Goal: Communication & Community: Answer question/provide support

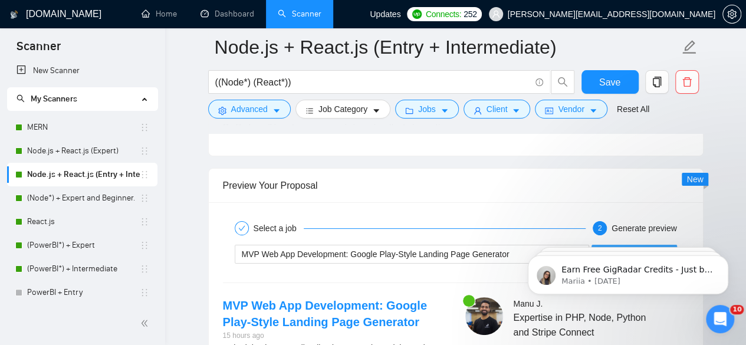
scroll to position [2227, 0]
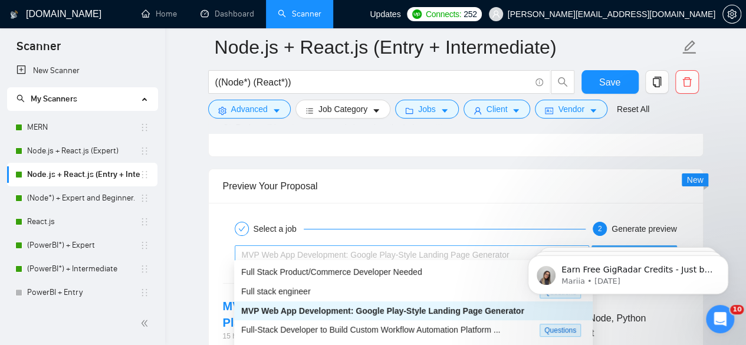
click at [362, 250] on span "MVP Web App Development: Google Play-Style Landing Page Generator" at bounding box center [376, 254] width 268 height 9
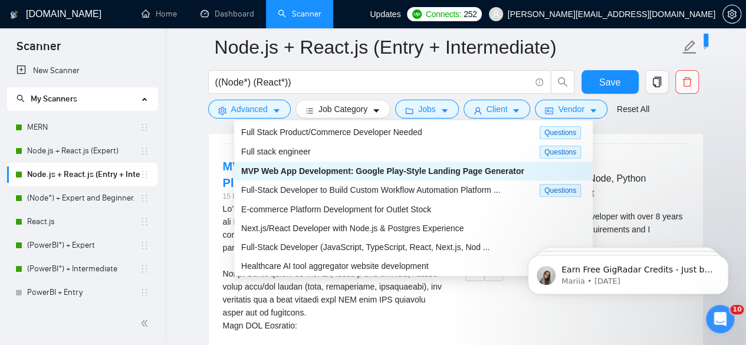
scroll to position [2392, 0]
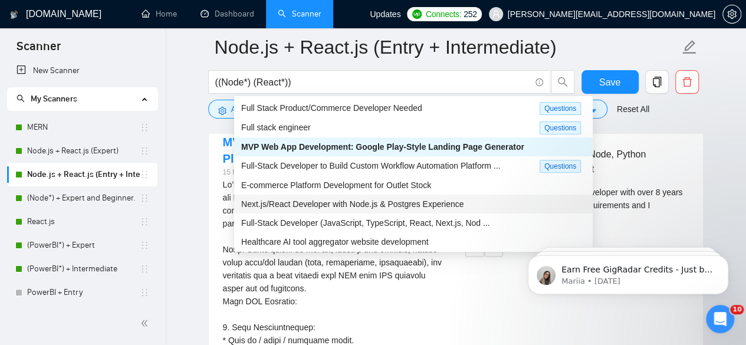
click at [348, 199] on span "Next.js/React Developer with Node.js & Postgres Experience" at bounding box center [352, 203] width 222 height 9
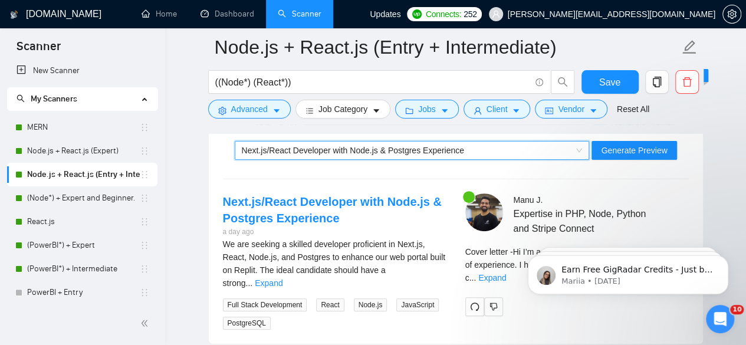
scroll to position [2331, 0]
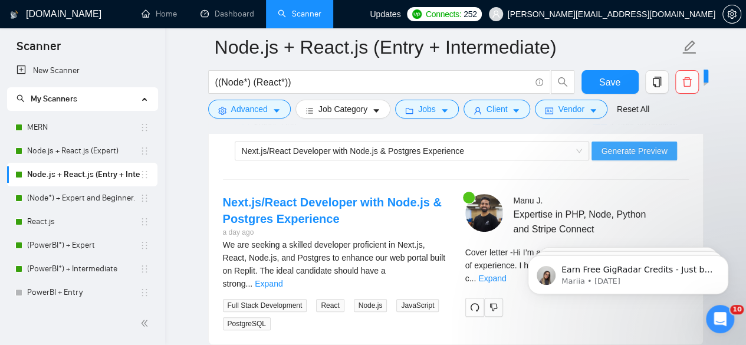
click at [614, 146] on span "Generate Preview" at bounding box center [634, 151] width 66 height 13
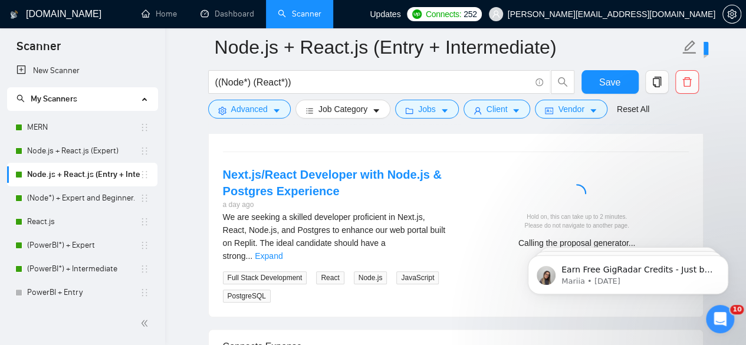
scroll to position [2364, 0]
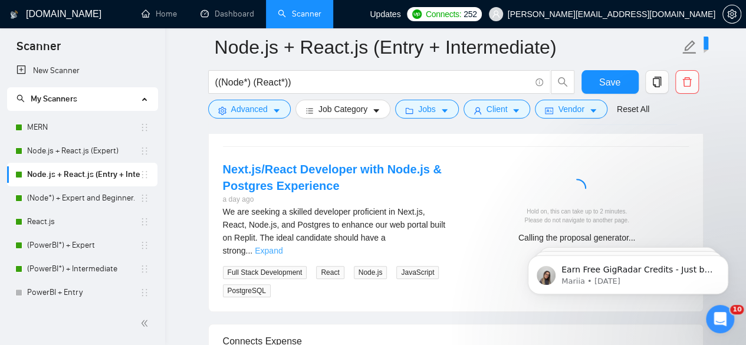
click at [283, 246] on link "Expand" at bounding box center [269, 250] width 28 height 9
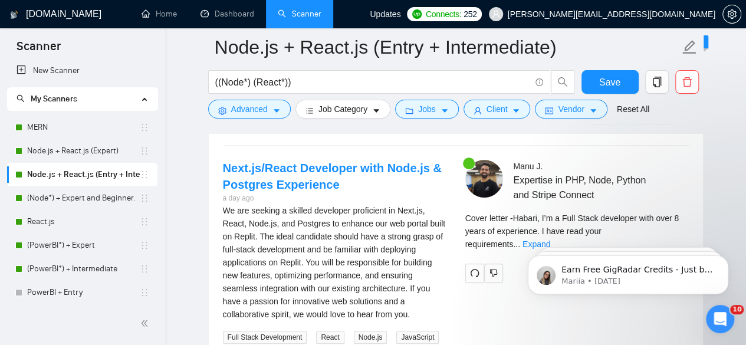
scroll to position [2374, 0]
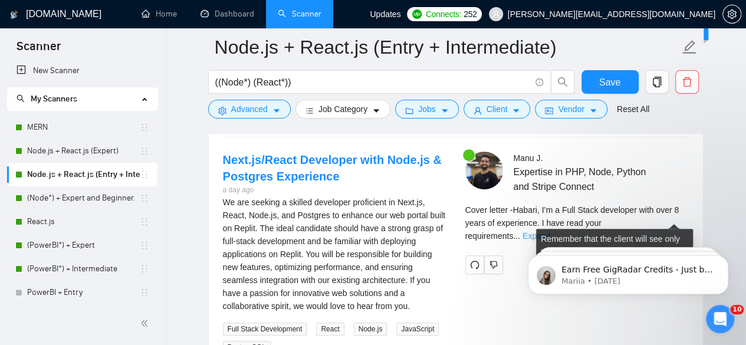
click at [551, 231] on link "Expand" at bounding box center [537, 235] width 28 height 9
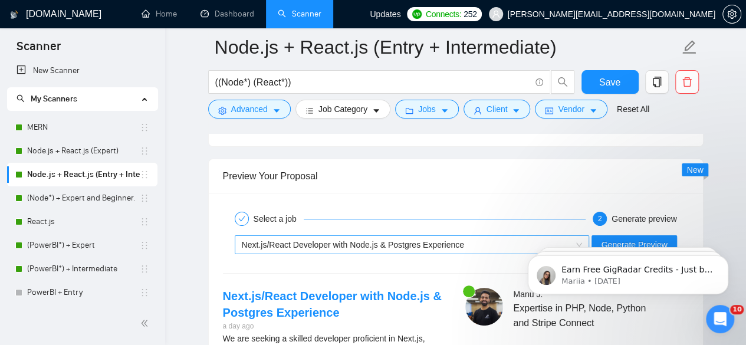
scroll to position [2237, 0]
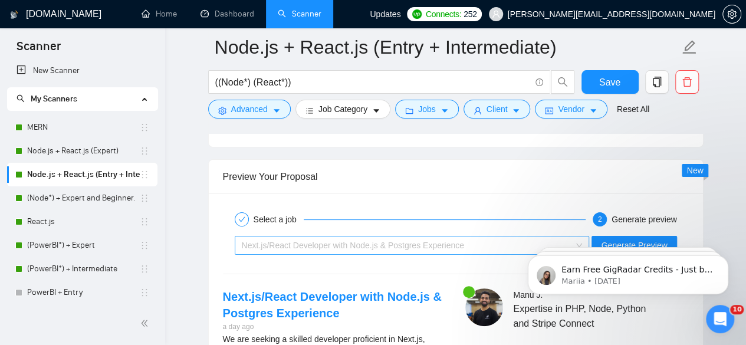
click at [395, 241] on span "Next.js/React Developer with Node.js & Postgres Experience" at bounding box center [353, 245] width 222 height 9
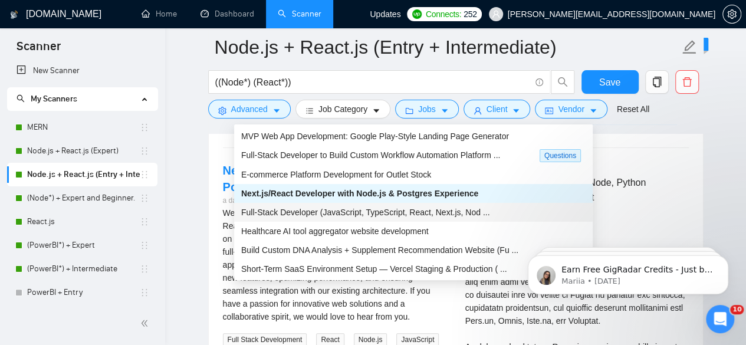
scroll to position [2371, 0]
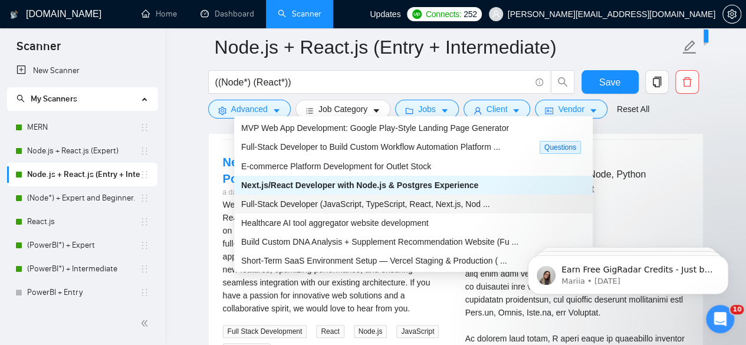
click at [296, 207] on span "Full-Stack Developer (JavaScript, TypeScript, React, Next.js, Nod ..." at bounding box center [365, 203] width 248 height 9
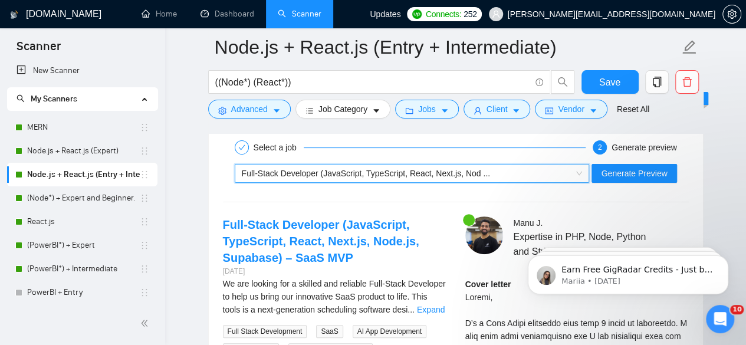
scroll to position [2305, 0]
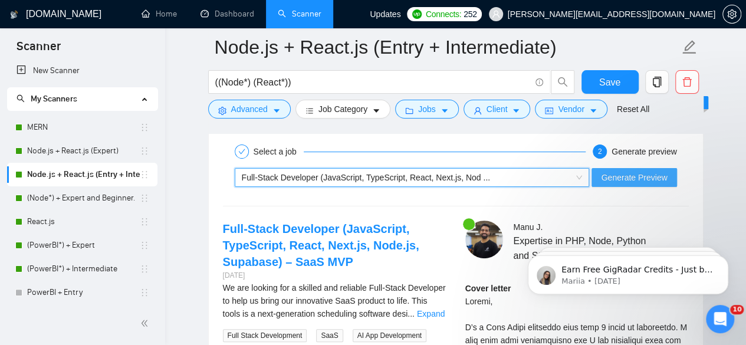
click at [625, 173] on span "Generate Preview" at bounding box center [634, 177] width 66 height 13
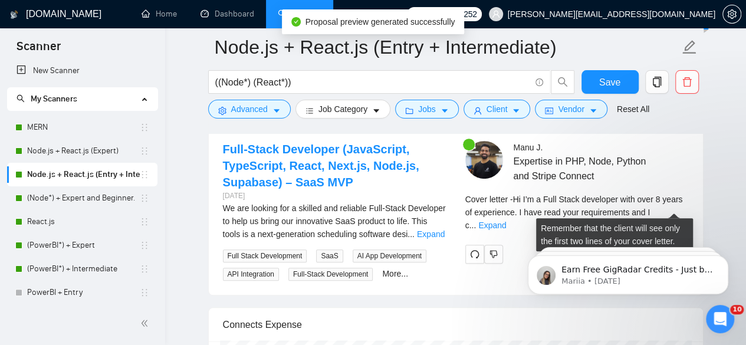
scroll to position [2390, 0]
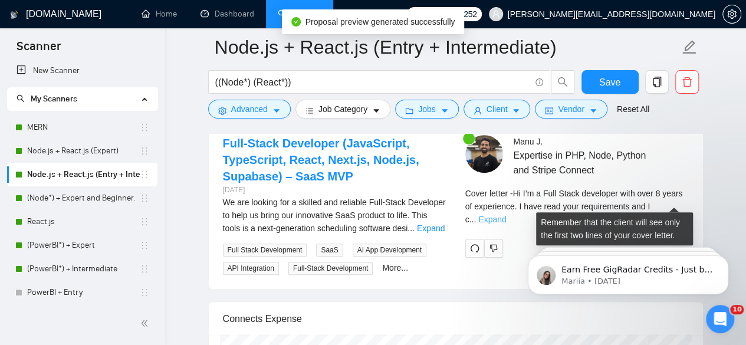
click at [506, 215] on link "Expand" at bounding box center [493, 219] width 28 height 9
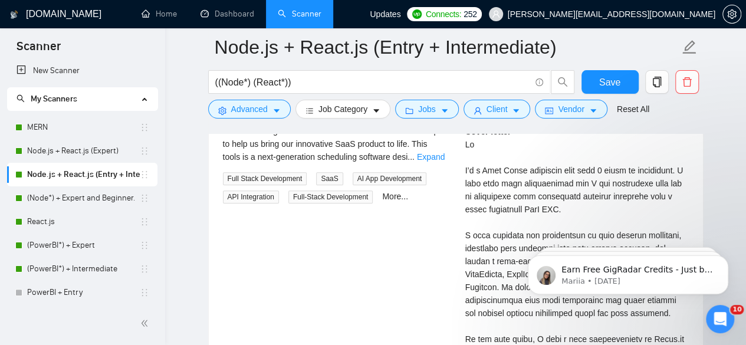
scroll to position [2464, 0]
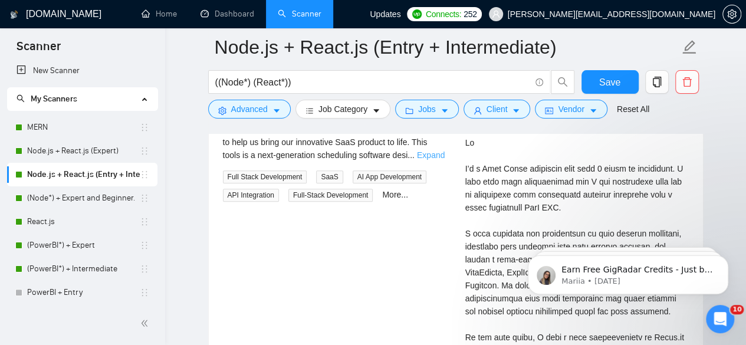
click at [420, 150] on link "Expand" at bounding box center [431, 154] width 28 height 9
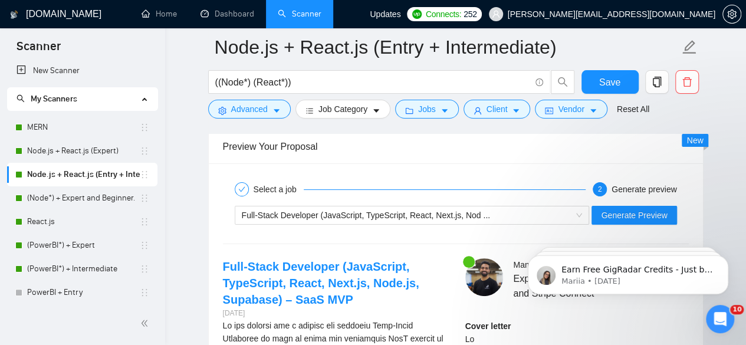
scroll to position [2265, 0]
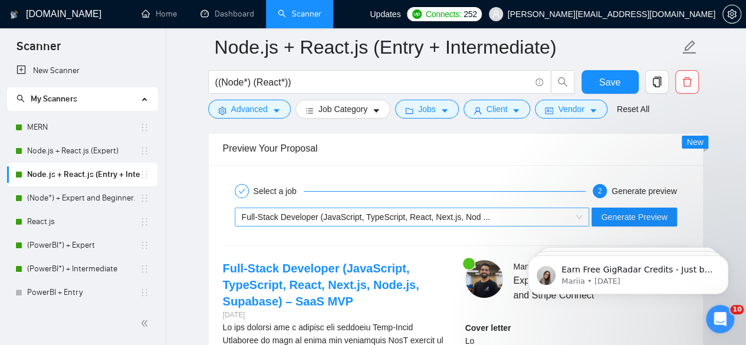
click at [470, 212] on span "Full-Stack Developer (JavaScript, TypeScript, React, Next.js, Nod ..." at bounding box center [366, 216] width 248 height 9
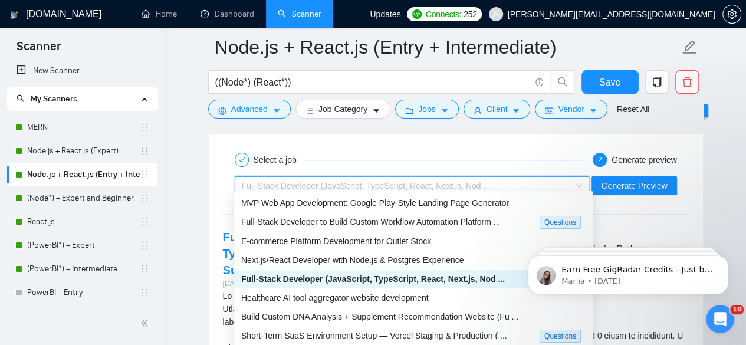
scroll to position [0, 0]
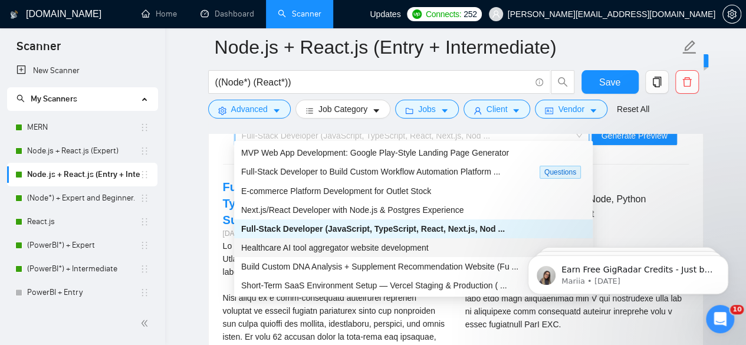
click at [342, 250] on span "Healthcare AI tool aggregator website development" at bounding box center [335, 247] width 188 height 9
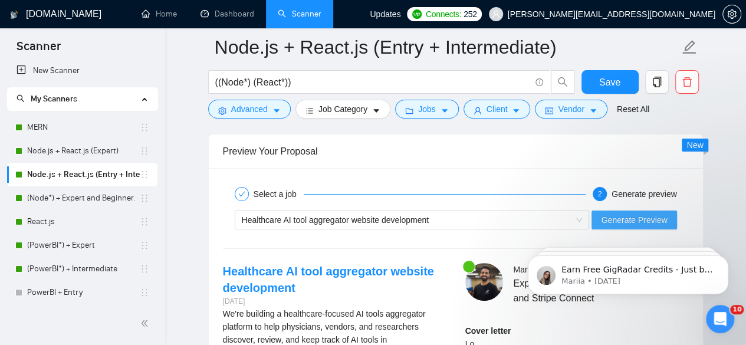
click at [607, 214] on span "Generate Preview" at bounding box center [634, 220] width 66 height 13
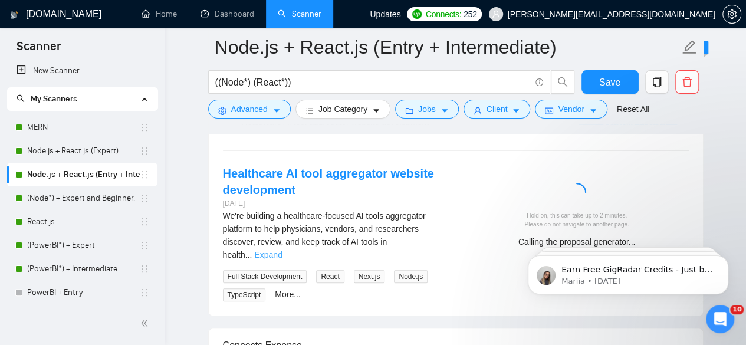
click at [282, 250] on link "Expand" at bounding box center [268, 254] width 28 height 9
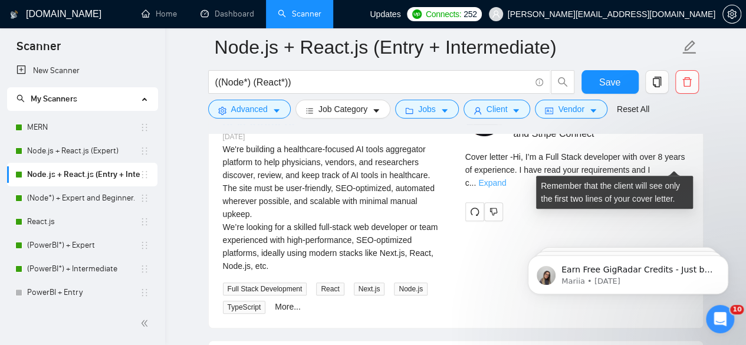
click at [506, 178] on link "Expand" at bounding box center [493, 182] width 28 height 9
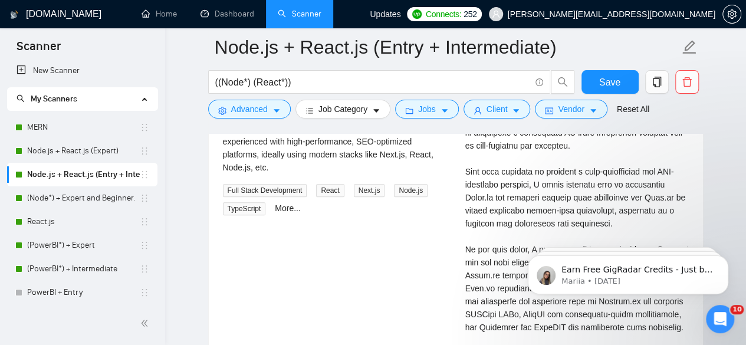
scroll to position [2529, 0]
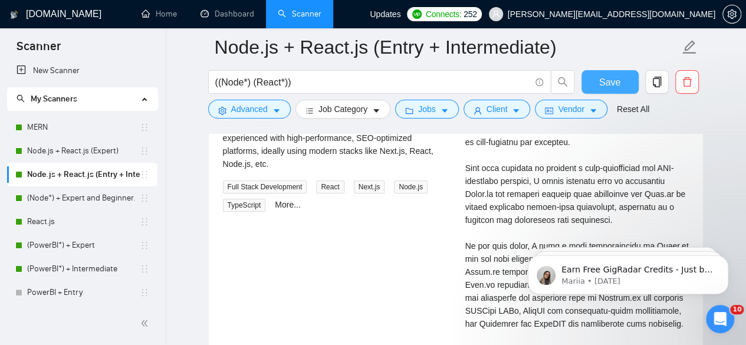
click at [602, 86] on span "Save" at bounding box center [610, 82] width 21 height 15
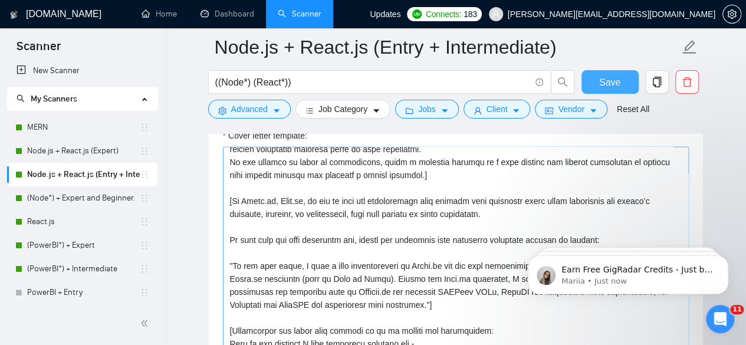
scroll to position [125, 0]
click at [371, 198] on textarea "Cover letter template:" at bounding box center [456, 280] width 466 height 266
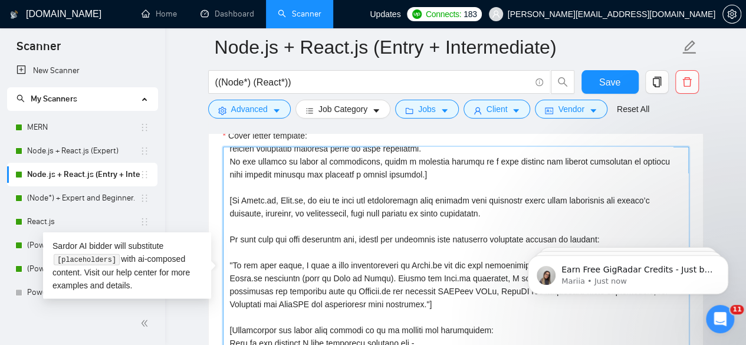
click at [414, 199] on textarea "Cover letter template:" at bounding box center [456, 280] width 466 height 266
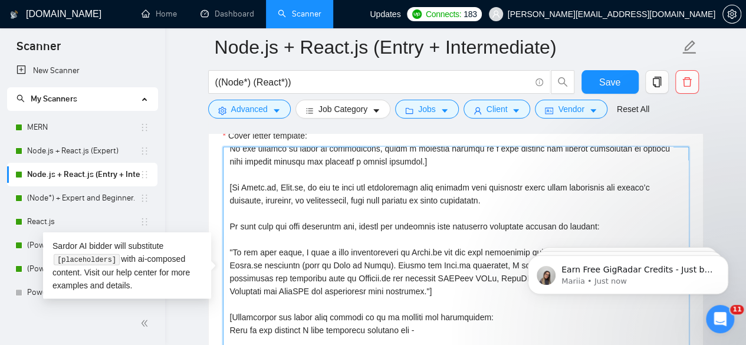
scroll to position [142, 0]
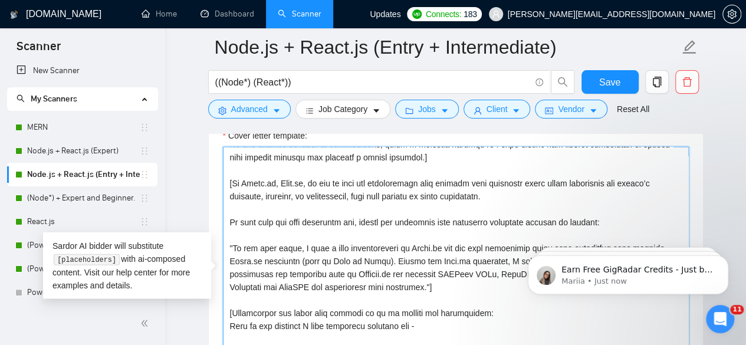
click at [417, 180] on textarea "Cover letter template:" at bounding box center [456, 280] width 466 height 266
click at [430, 181] on textarea "Cover letter template:" at bounding box center [456, 280] width 466 height 266
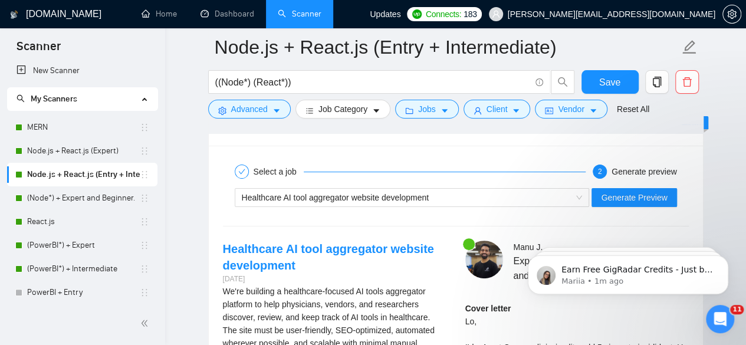
scroll to position [2279, 0]
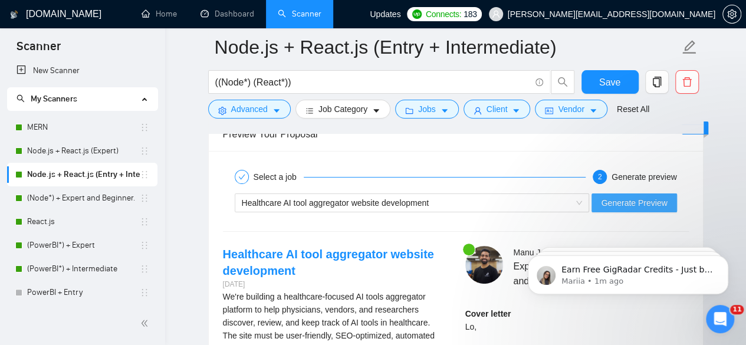
type textarea "[Lorem i dolorsitamet consecte, adipi eli seddoe't inci ut laboree dolo (ma ali…"
click at [617, 196] on span "Generate Preview" at bounding box center [634, 202] width 66 height 13
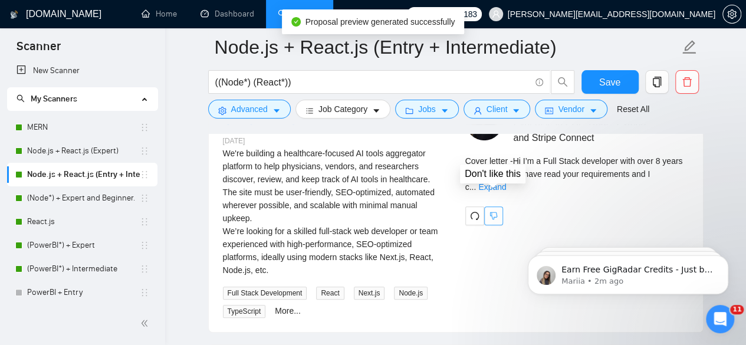
scroll to position [2423, 0]
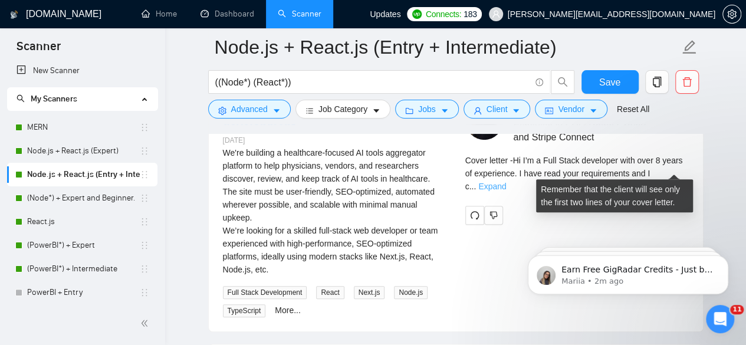
click at [506, 182] on link "Expand" at bounding box center [493, 186] width 28 height 9
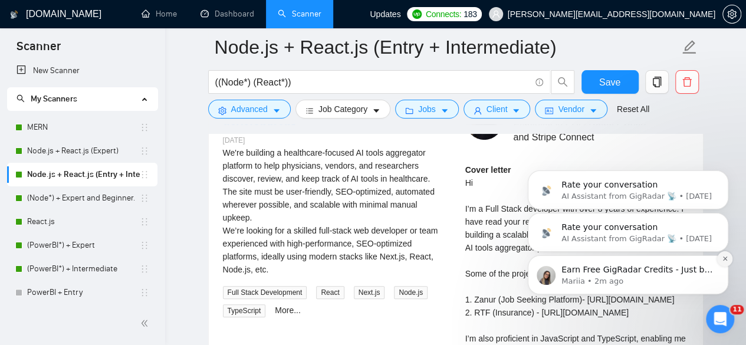
click at [725, 262] on icon "Dismiss notification" at bounding box center [725, 258] width 6 height 6
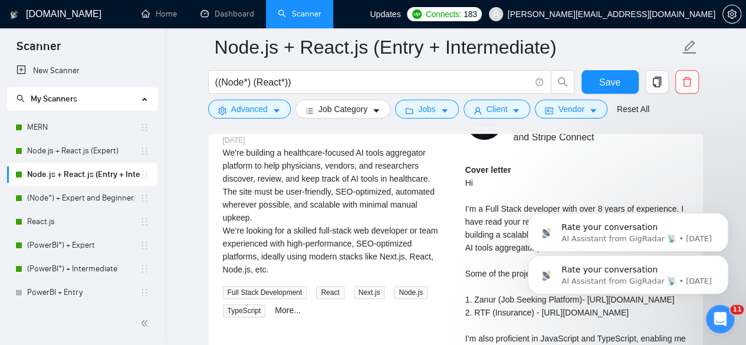
click at [725, 262] on button "Dismiss notification" at bounding box center [725, 259] width 12 height 12
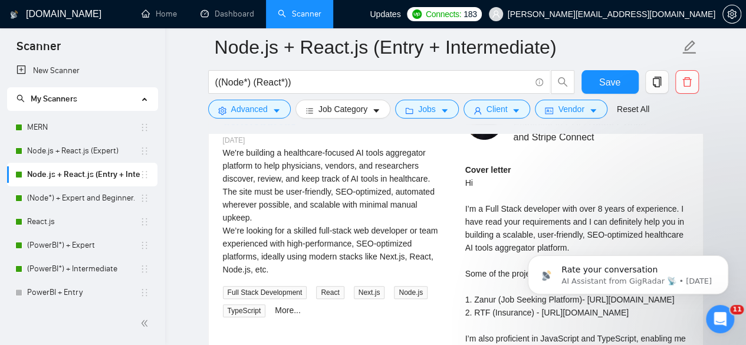
click at [725, 262] on icon "Dismiss notification" at bounding box center [725, 259] width 5 height 5
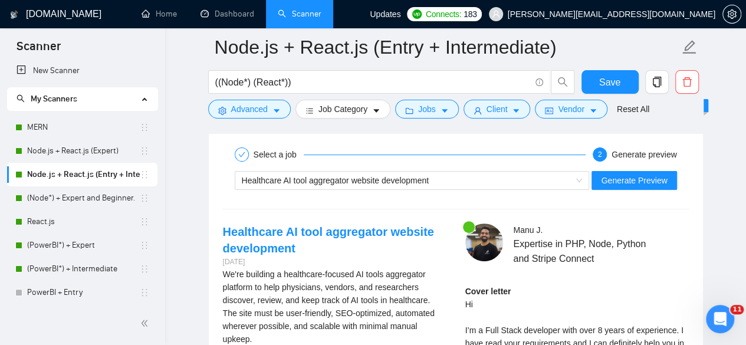
scroll to position [2280, 0]
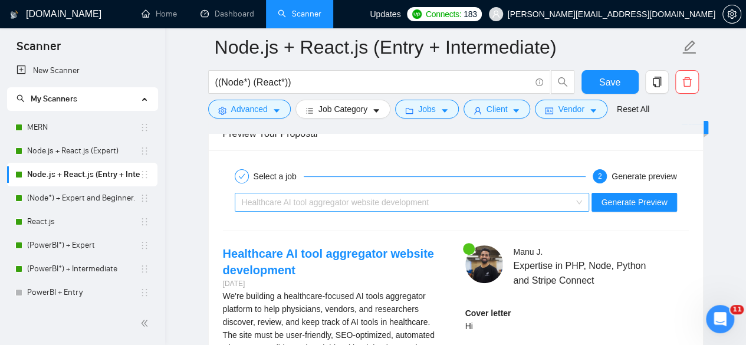
click at [494, 195] on div "Healthcare AI tool aggregator website development" at bounding box center [407, 203] width 330 height 18
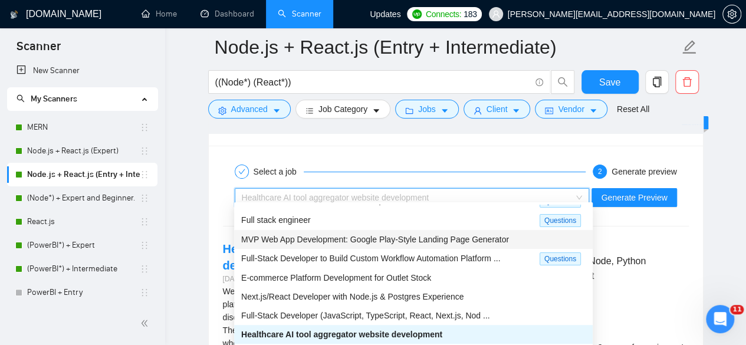
scroll to position [16, 0]
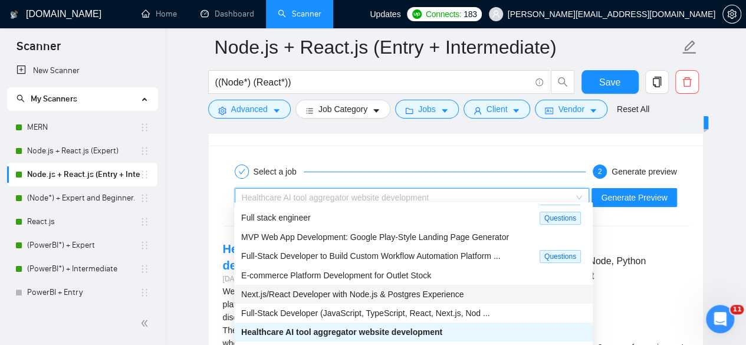
click at [329, 293] on span "Next.js/React Developer with Node.js & Postgres Experience" at bounding box center [352, 294] width 222 height 9
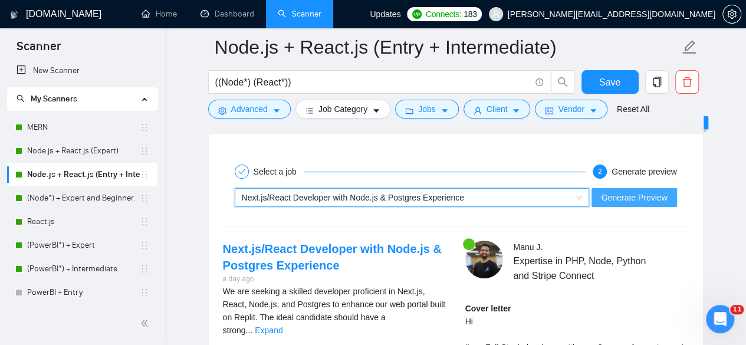
click at [611, 192] on span "Generate Preview" at bounding box center [634, 197] width 66 height 13
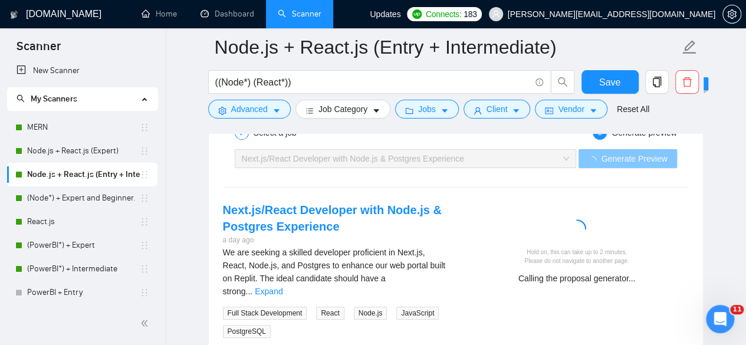
scroll to position [2329, 0]
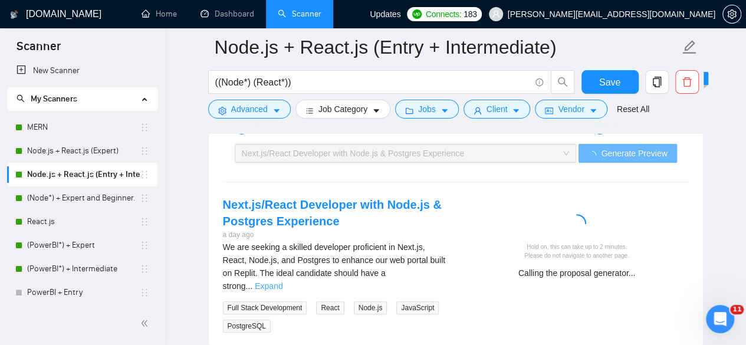
click at [283, 281] on link "Expand" at bounding box center [269, 285] width 28 height 9
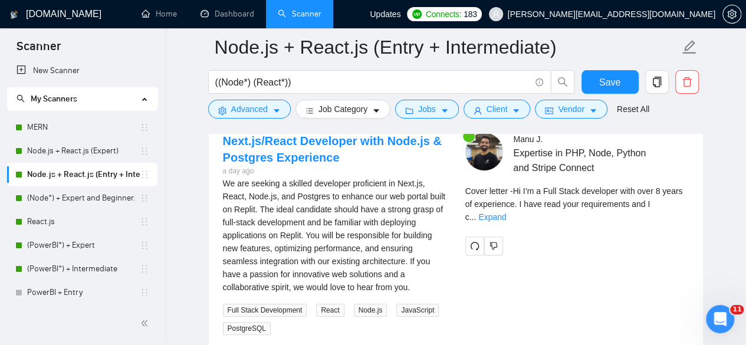
scroll to position [2393, 0]
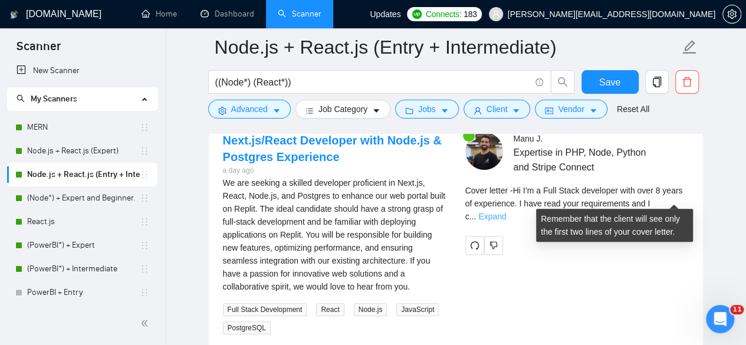
click at [506, 212] on link "Expand" at bounding box center [493, 216] width 28 height 9
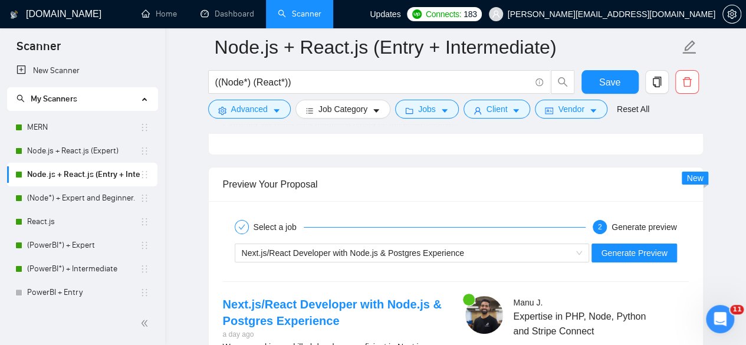
scroll to position [2232, 0]
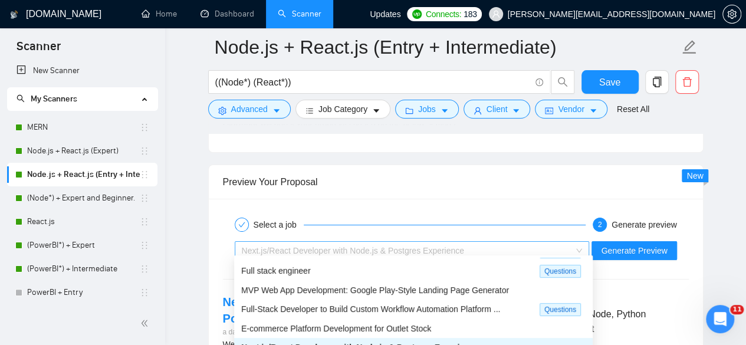
click at [486, 247] on div "Next.js/React Developer with Node.js & Postgres Experience" at bounding box center [407, 251] width 330 height 18
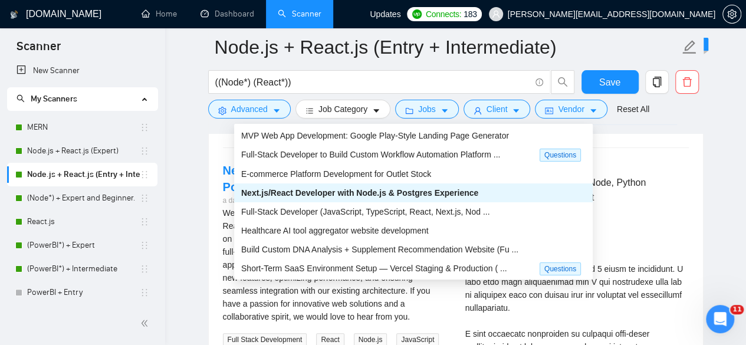
scroll to position [2366, 0]
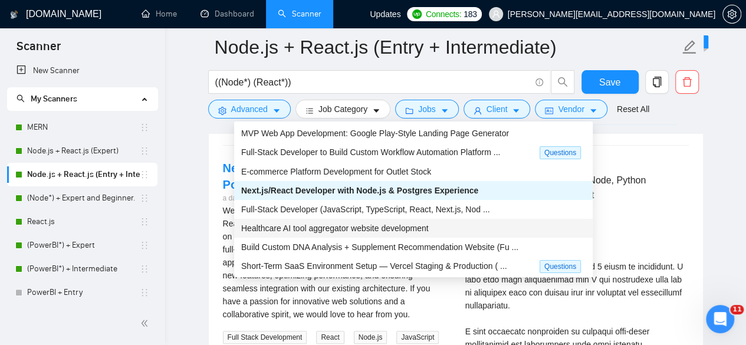
click at [346, 224] on span "Healthcare AI tool aggregator website development" at bounding box center [335, 228] width 188 height 9
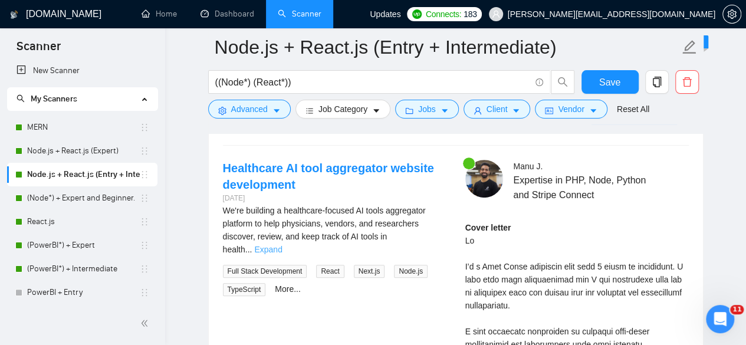
click at [282, 245] on link "Expand" at bounding box center [268, 249] width 28 height 9
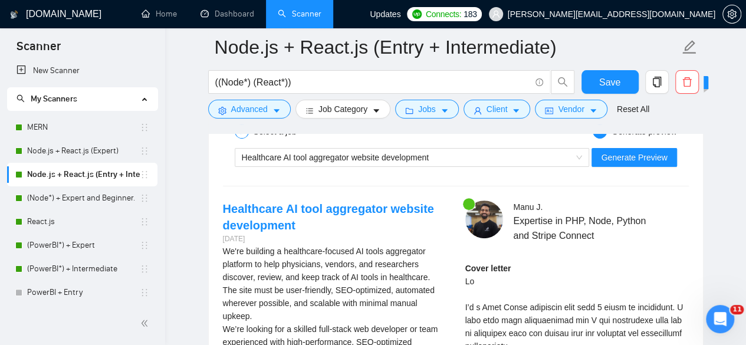
scroll to position [2323, 0]
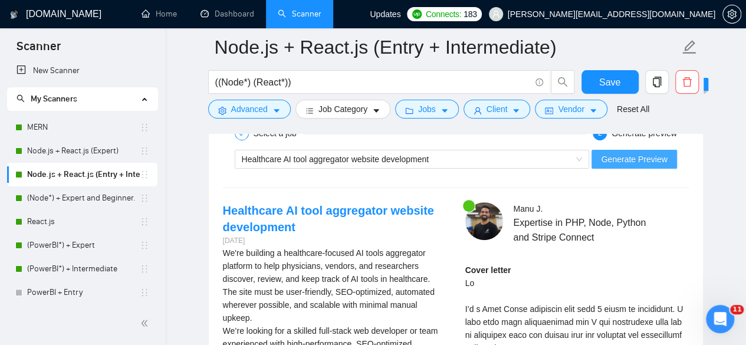
click at [616, 155] on span "Generate Preview" at bounding box center [634, 159] width 66 height 13
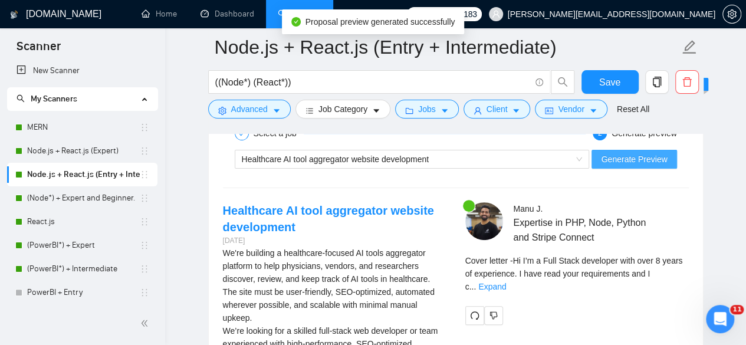
scroll to position [2351, 0]
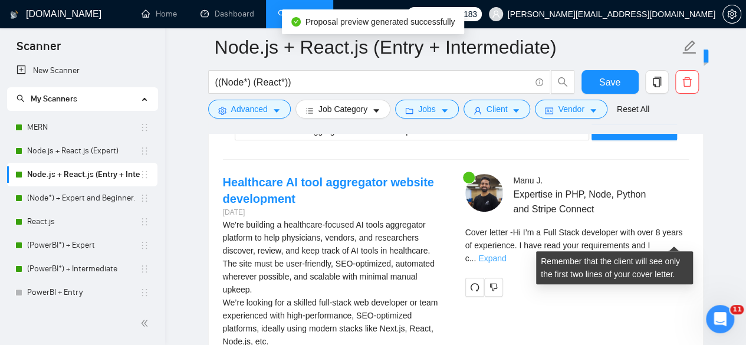
click at [506, 254] on link "Expand" at bounding box center [493, 258] width 28 height 9
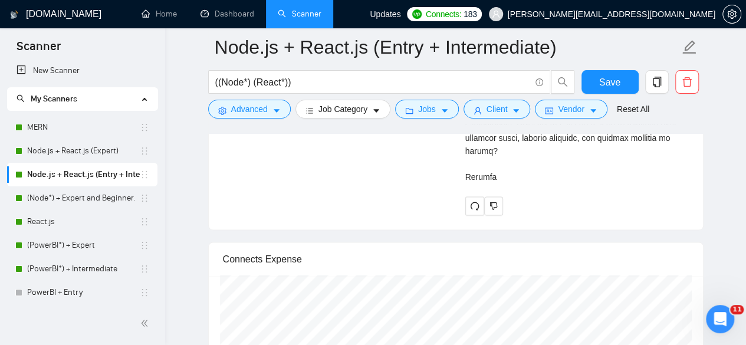
scroll to position [3032, 0]
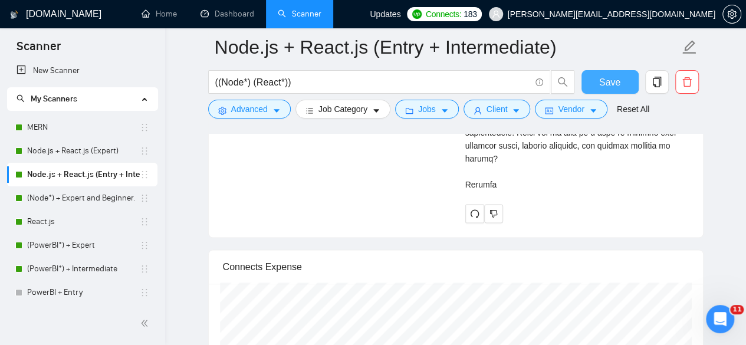
click at [609, 86] on span "Save" at bounding box center [610, 82] width 21 height 15
click at [63, 200] on link "(Node*) + Expert and Beginner." at bounding box center [83, 198] width 113 height 24
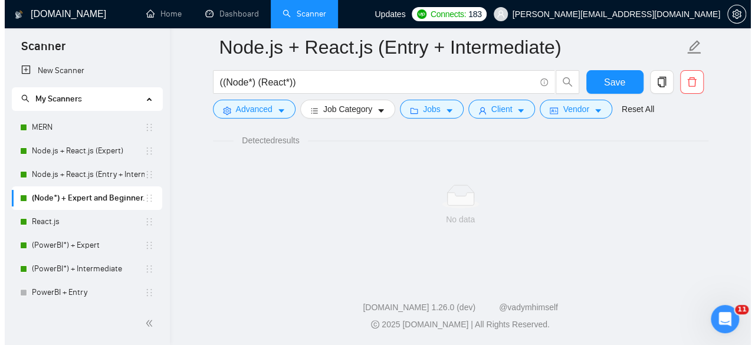
scroll to position [786, 0]
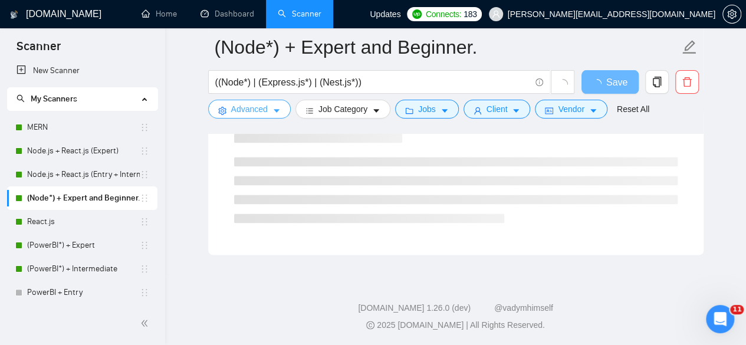
click at [245, 110] on span "Advanced" at bounding box center [249, 109] width 37 height 13
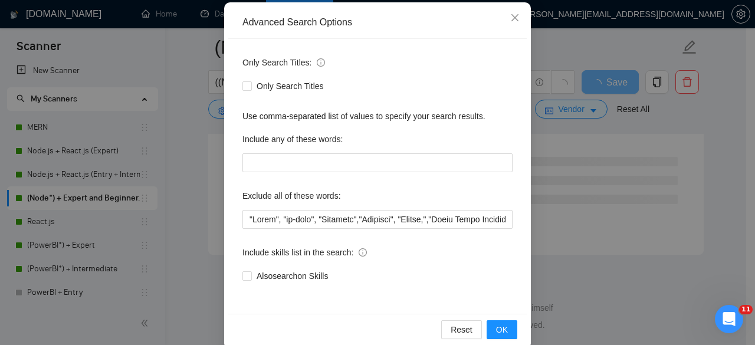
scroll to position [145, 0]
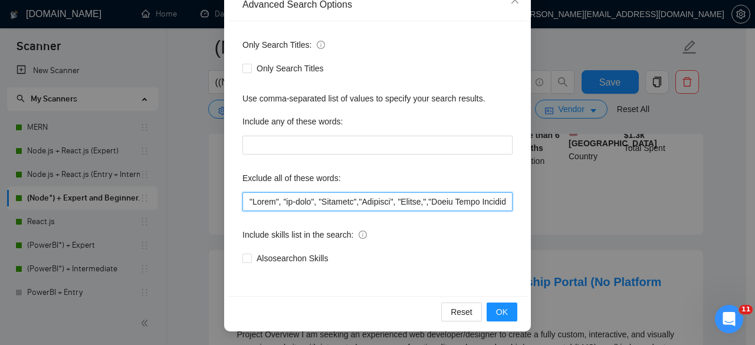
click at [243, 204] on input "text" at bounding box center [378, 201] width 270 height 19
paste input "Next.js"
click at [248, 200] on input "text" at bounding box center [378, 201] width 270 height 19
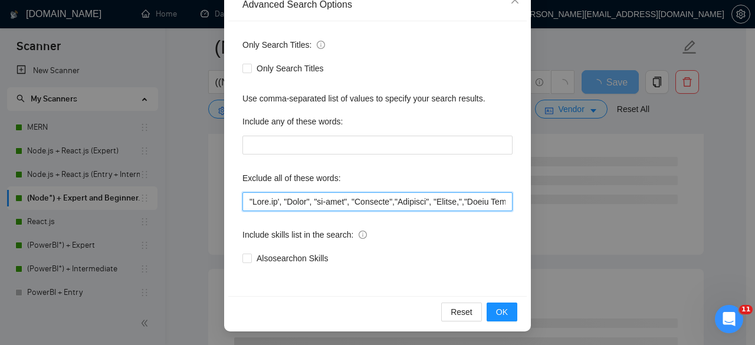
click at [275, 199] on input "text" at bounding box center [378, 201] width 270 height 19
type input ""Lore.ip", "Dolor", "si-amet", "Consecte","Adipisci", "Elitse,","Doeiu Tempo In…"
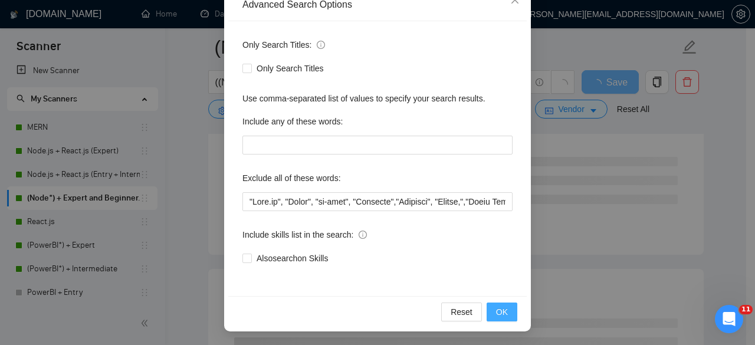
click at [490, 311] on button "OK" at bounding box center [502, 312] width 31 height 19
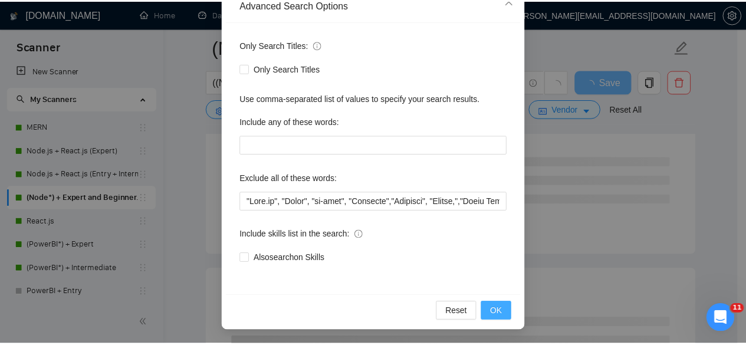
scroll to position [86, 0]
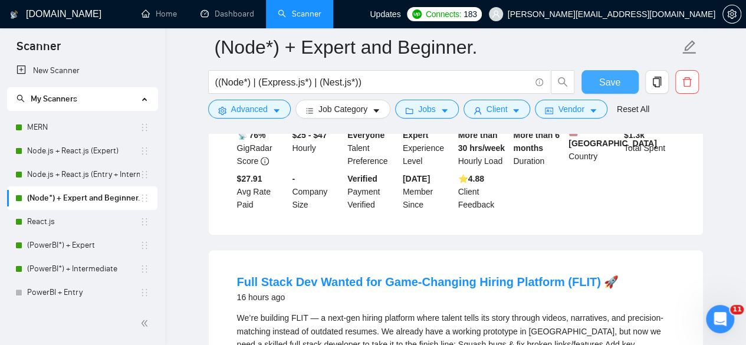
click at [601, 80] on span "Save" at bounding box center [610, 82] width 21 height 15
click at [717, 324] on icon "Open Intercom Messenger" at bounding box center [720, 319] width 19 height 19
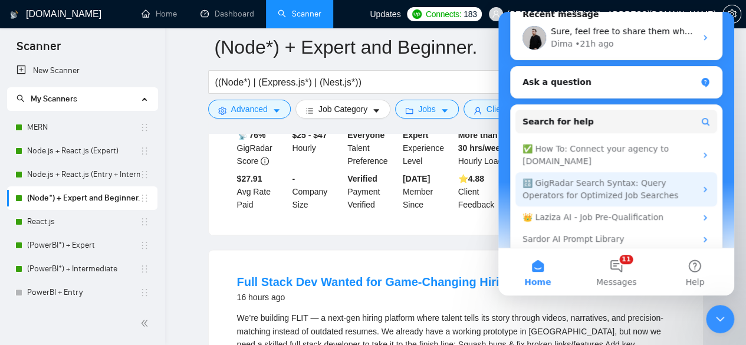
scroll to position [195, 0]
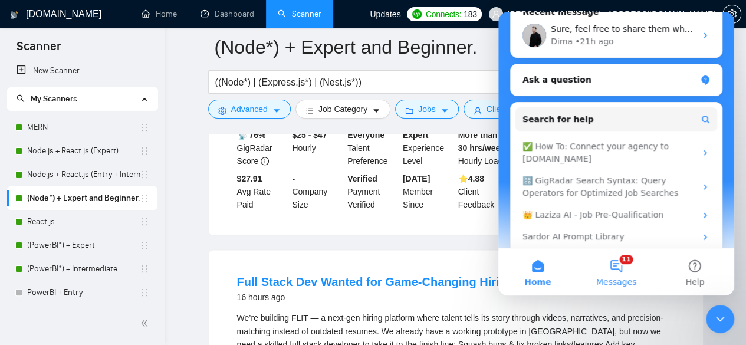
click at [619, 273] on button "11 Messages" at bounding box center [616, 271] width 78 height 47
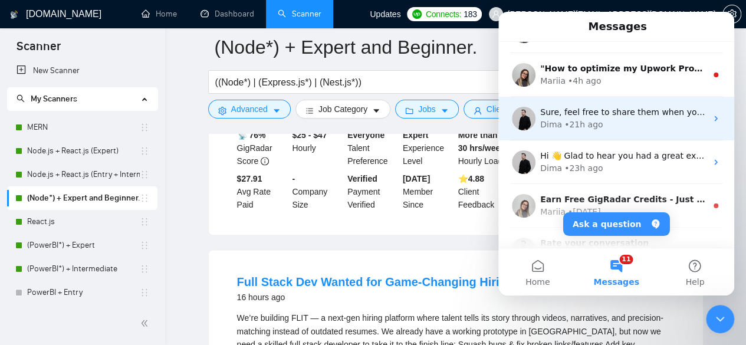
scroll to position [0, 0]
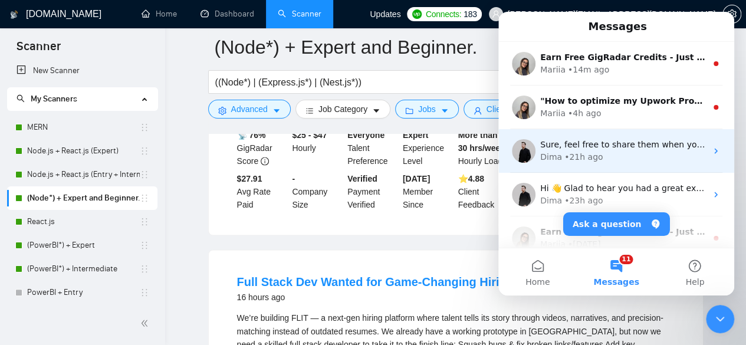
click at [574, 153] on div "• 21h ago" at bounding box center [584, 157] width 38 height 12
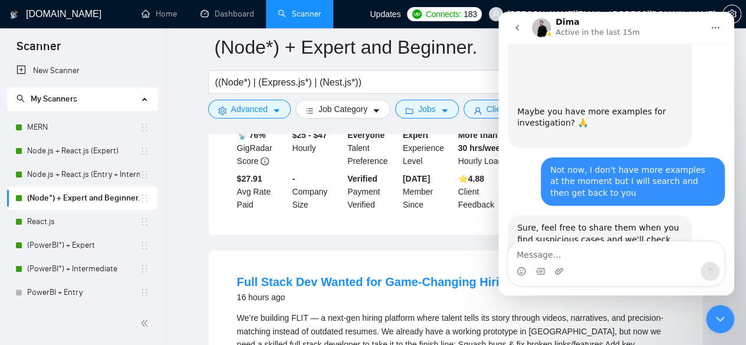
scroll to position [1329, 0]
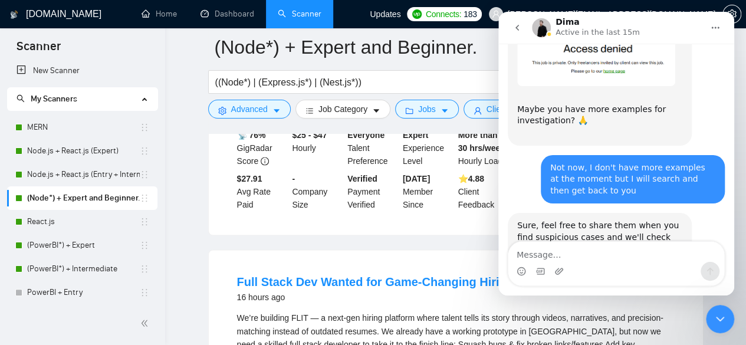
click at [534, 253] on textarea "Message…" at bounding box center [617, 252] width 216 height 20
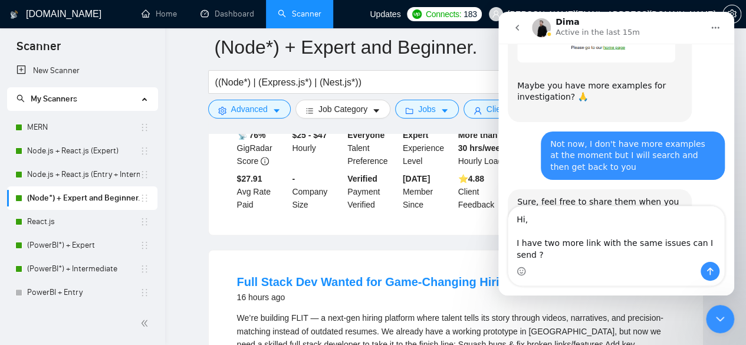
scroll to position [834, 0]
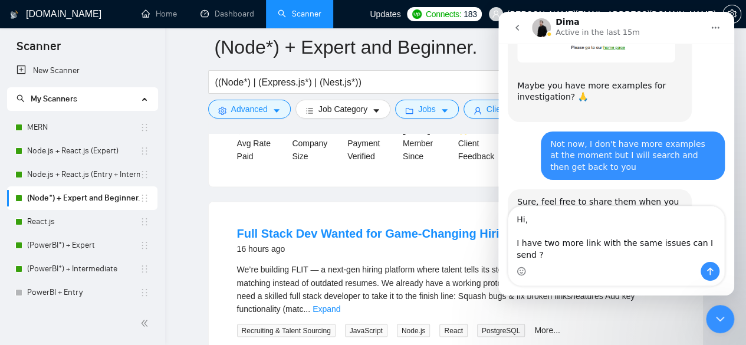
type textarea "Hi, I have two more link with the same issues can I send ?"
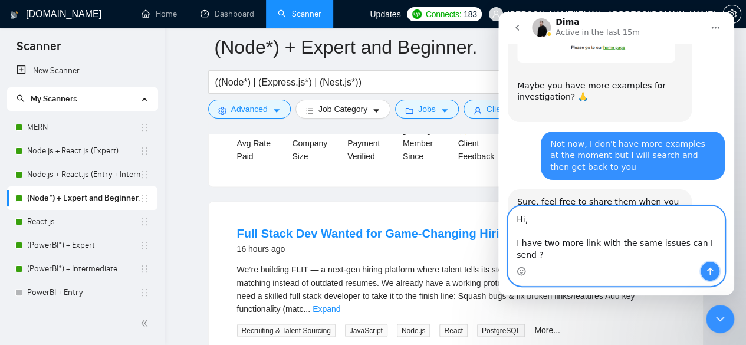
click at [710, 273] on icon "Send a message…" at bounding box center [710, 272] width 6 height 8
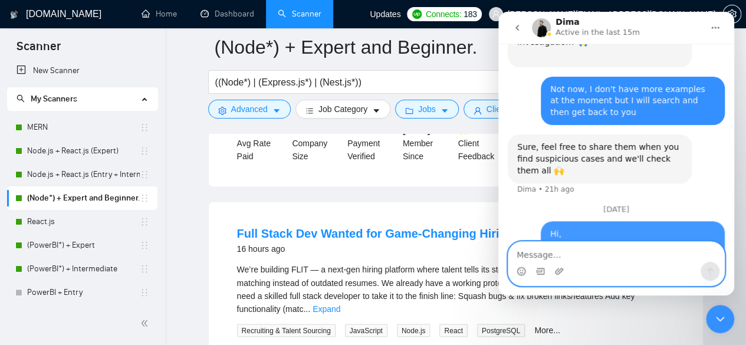
scroll to position [1424, 0]
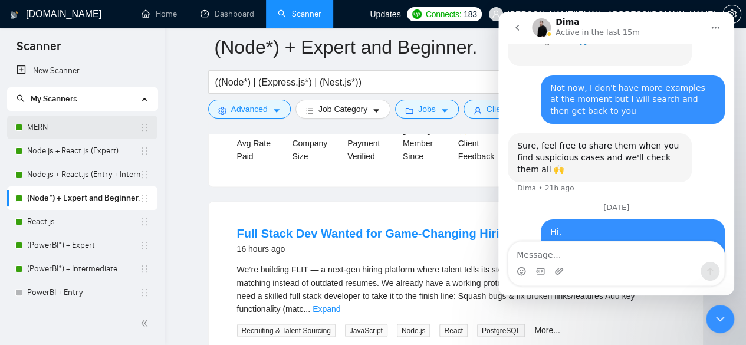
click at [68, 125] on link "MERN" at bounding box center [83, 128] width 113 height 24
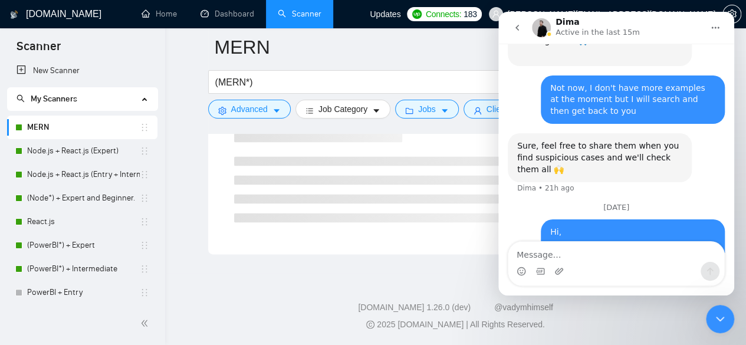
scroll to position [786, 0]
click at [718, 316] on icon "Close Intercom Messenger" at bounding box center [720, 319] width 14 height 14
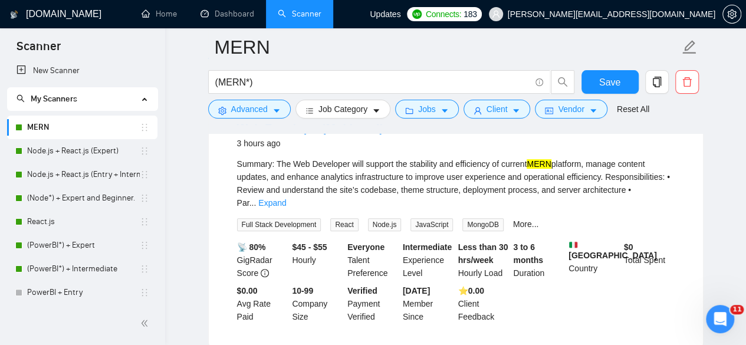
scroll to position [0, 0]
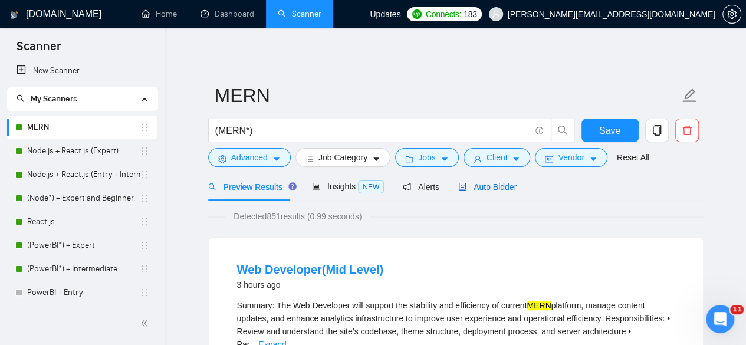
click at [488, 185] on span "Auto Bidder" at bounding box center [487, 186] width 58 height 9
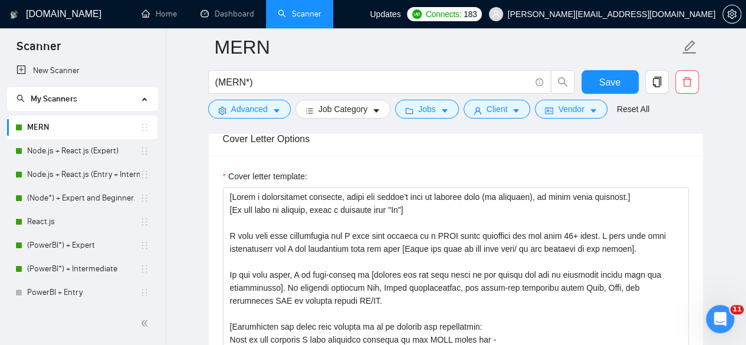
scroll to position [1357, 0]
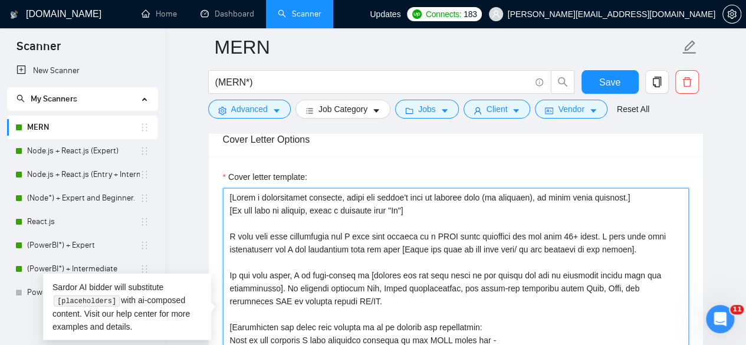
drag, startPoint x: 633, startPoint y: 245, endPoint x: 228, endPoint y: 234, distance: 404.3
click at [228, 234] on textarea "Cover letter template:" at bounding box center [456, 321] width 466 height 266
click at [284, 243] on textarea "Cover letter template:" at bounding box center [456, 321] width 466 height 266
drag, startPoint x: 443, startPoint y: 234, endPoint x: 523, endPoint y: 231, distance: 80.9
click at [523, 231] on textarea "Cover letter template:" at bounding box center [456, 321] width 466 height 266
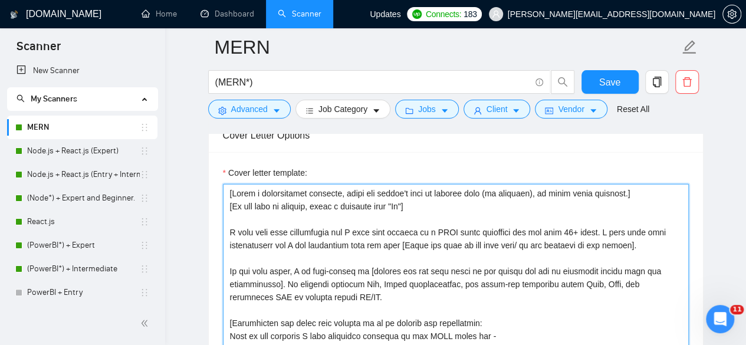
scroll to position [1363, 0]
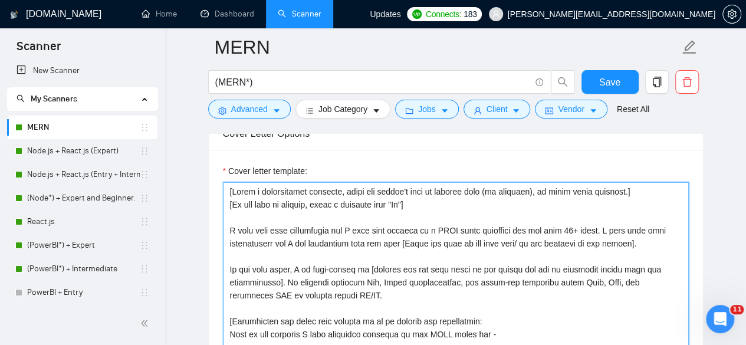
click at [634, 240] on textarea "Cover letter template:" at bounding box center [456, 315] width 466 height 266
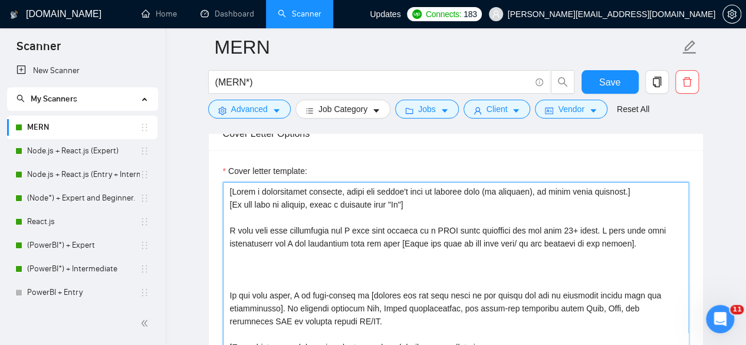
paste textarea "I’m a [PERSON_NAME] developer with over 8 years of experience. I have read your…"
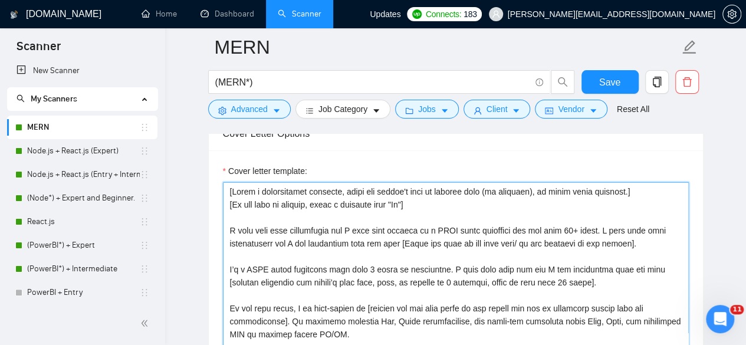
drag, startPoint x: 277, startPoint y: 241, endPoint x: 229, endPoint y: 241, distance: 47.8
click at [229, 241] on textarea "Cover letter template:" at bounding box center [456, 315] width 466 height 266
click at [525, 267] on textarea "Cover letter template:" at bounding box center [456, 315] width 466 height 266
paste textarea "requirements"
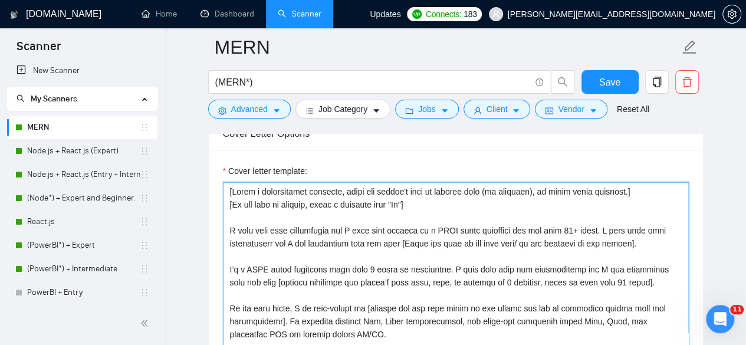
click at [525, 267] on textarea "Cover letter template:" at bounding box center [456, 315] width 466 height 266
drag, startPoint x: 631, startPoint y: 240, endPoint x: 209, endPoint y: 232, distance: 422.6
click at [209, 232] on div "Cover letter template:" at bounding box center [456, 313] width 494 height 326
click at [236, 254] on textarea "Cover letter template:" at bounding box center [456, 315] width 466 height 266
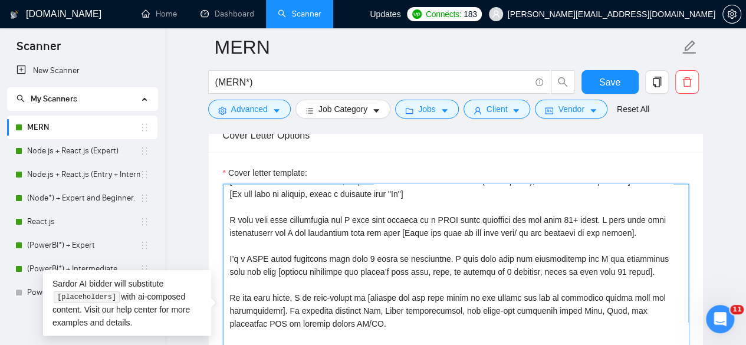
scroll to position [18, 0]
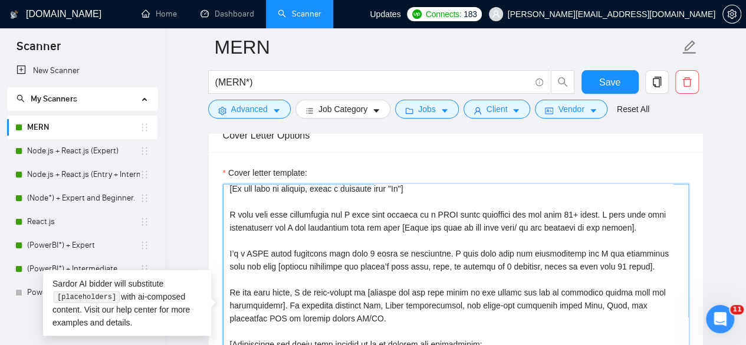
click at [263, 262] on textarea "Cover letter template:" at bounding box center [456, 317] width 466 height 266
drag, startPoint x: 634, startPoint y: 225, endPoint x: 222, endPoint y: 214, distance: 412.0
click at [222, 214] on div "Cover letter template:" at bounding box center [456, 315] width 494 height 326
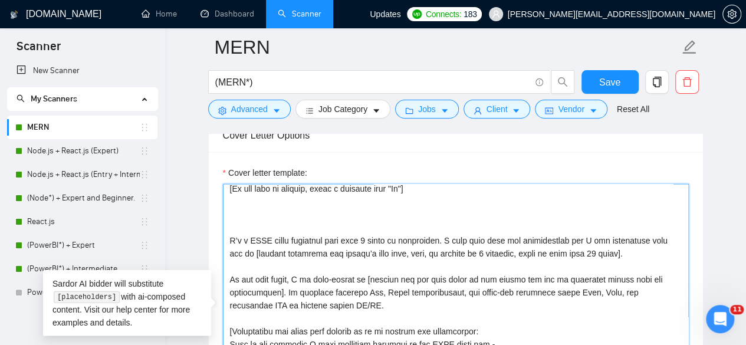
click at [224, 241] on textarea "Cover letter template:" at bounding box center [456, 317] width 466 height 266
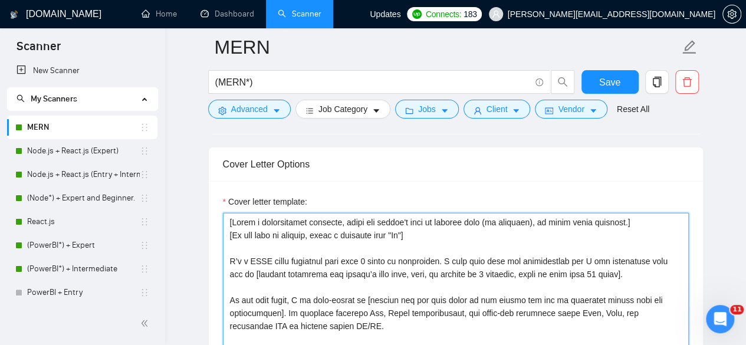
scroll to position [1332, 0]
type textarea "[Lorem i dolorsitamet consecte, adipi eli seddoe't inci ut laboree dolo (ma ali…"
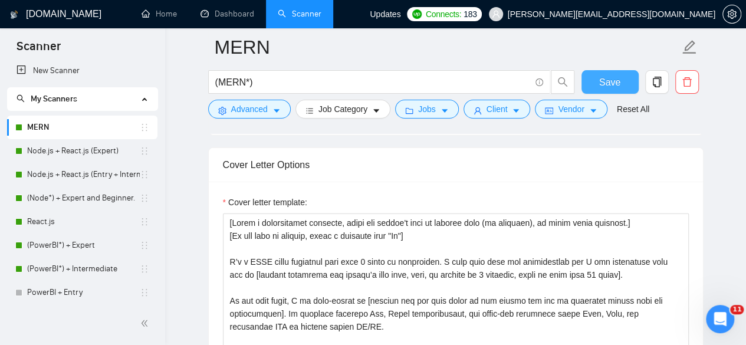
click at [597, 84] on button "Save" at bounding box center [610, 82] width 57 height 24
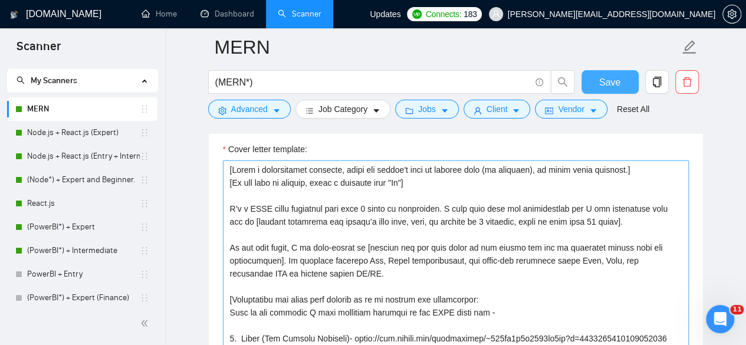
scroll to position [1385, 0]
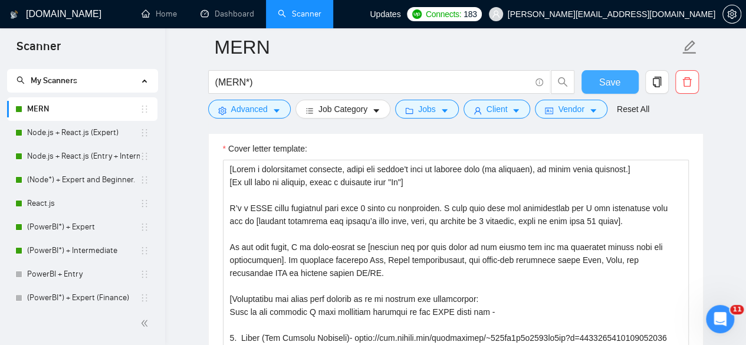
click at [598, 78] on button "Save" at bounding box center [610, 82] width 57 height 24
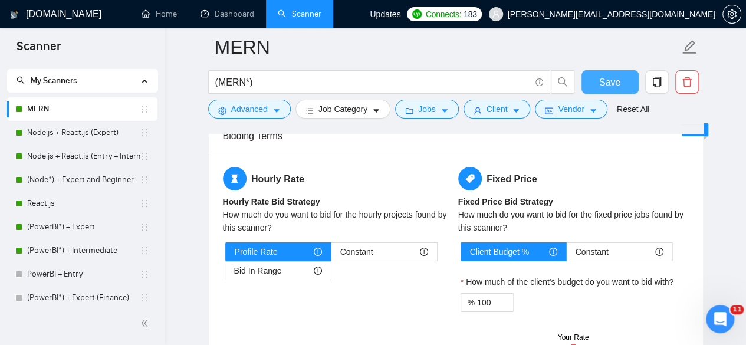
scroll to position [1957, 0]
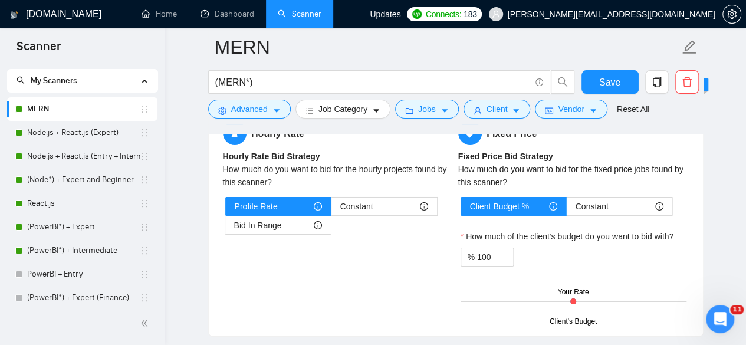
click at [722, 320] on icon "Open Intercom Messenger" at bounding box center [720, 319] width 8 height 9
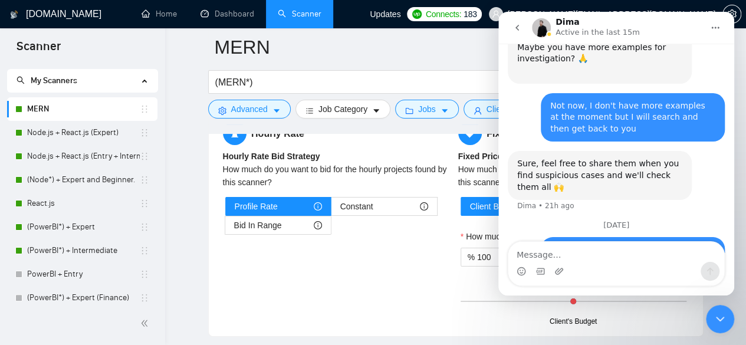
scroll to position [1424, 0]
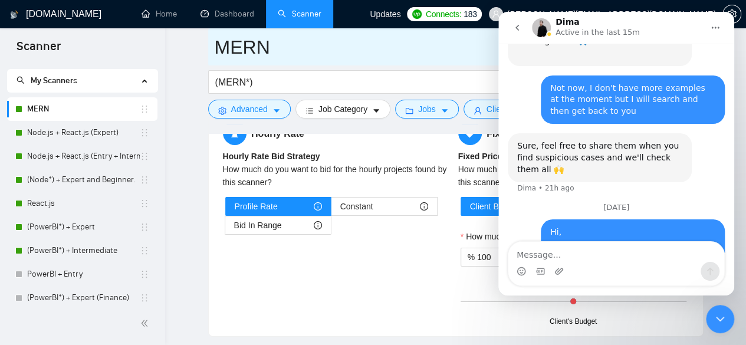
click at [426, 53] on input "MERN" at bounding box center [447, 47] width 465 height 30
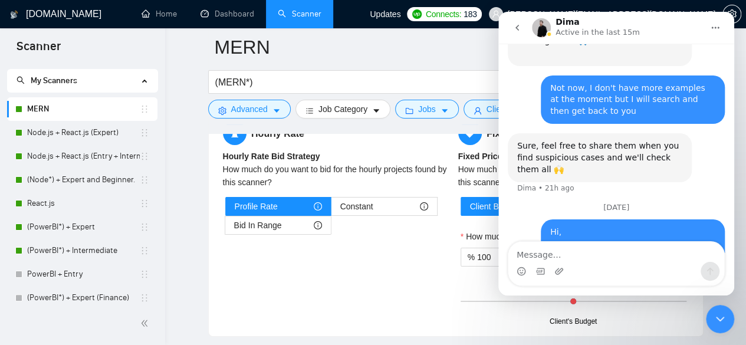
click at [716, 319] on icon "Close Intercom Messenger" at bounding box center [720, 319] width 14 height 14
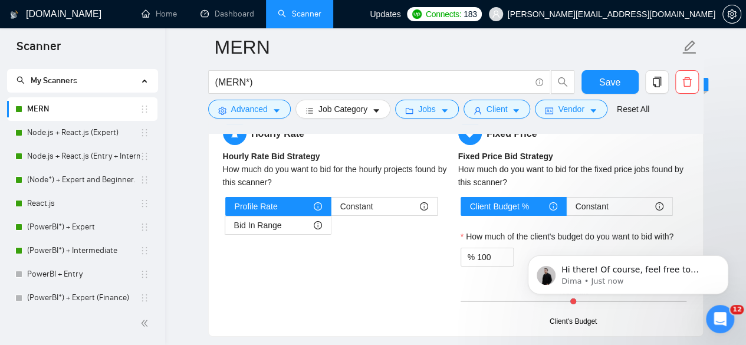
scroll to position [1483, 0]
click at [612, 271] on p "Hi there! Of course, feel free to share and please list the required scanner fo…" at bounding box center [638, 270] width 152 height 12
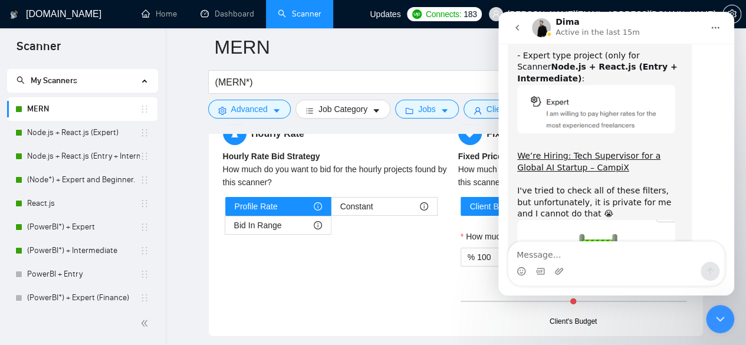
scroll to position [1502, 0]
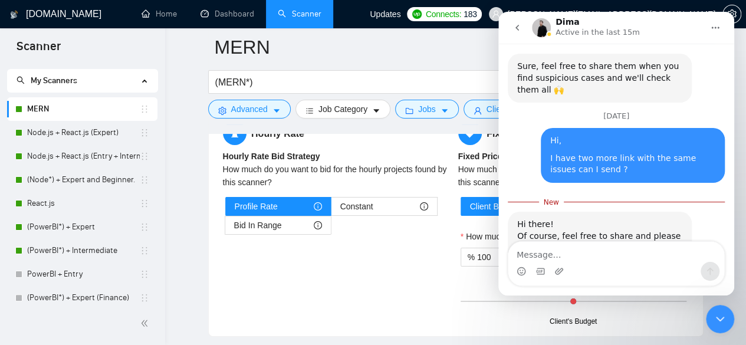
drag, startPoint x: 519, startPoint y: 206, endPoint x: 591, endPoint y: 207, distance: 72.0
click at [591, 219] on div "Hi there! Of course, feel free to share and please list the required scanner fo…" at bounding box center [599, 242] width 165 height 46
drag, startPoint x: 596, startPoint y: 205, endPoint x: 657, endPoint y: 205, distance: 61.4
click at [657, 219] on div "Hi there! Of course, feel free to share and please list the required scanner fo…" at bounding box center [599, 242] width 165 height 46
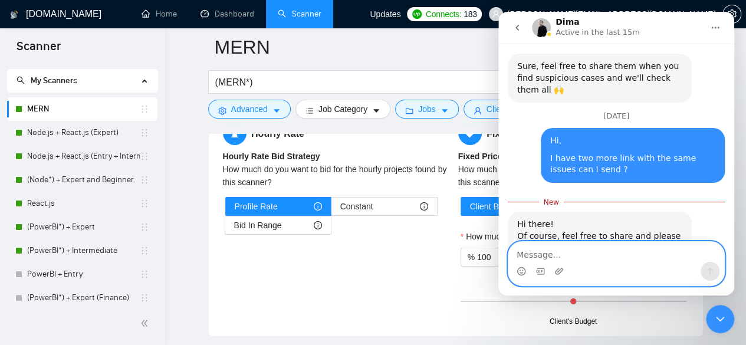
click at [561, 255] on textarea "Message…" at bounding box center [617, 252] width 216 height 20
paste textarea "[URL][DOMAIN_NAME]"
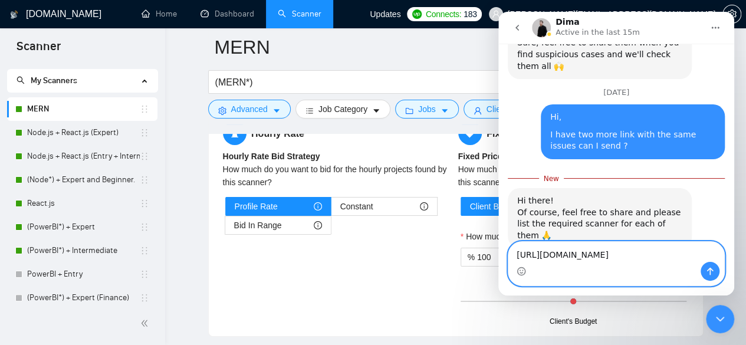
scroll to position [1538, 0]
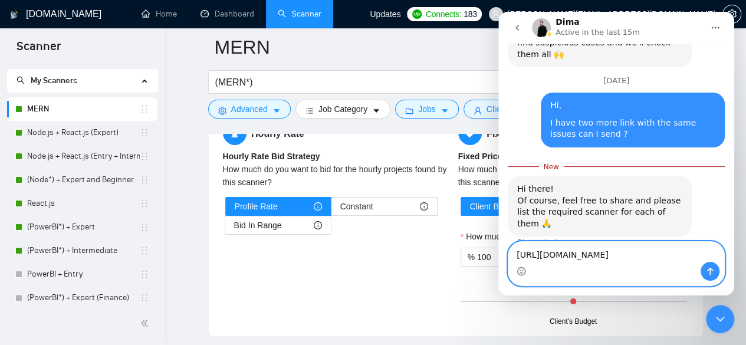
paste textarea "[URL][DOMAIN_NAME]"
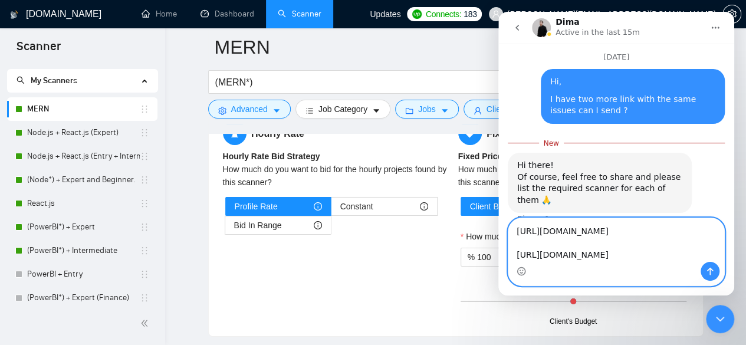
scroll to position [1573, 0]
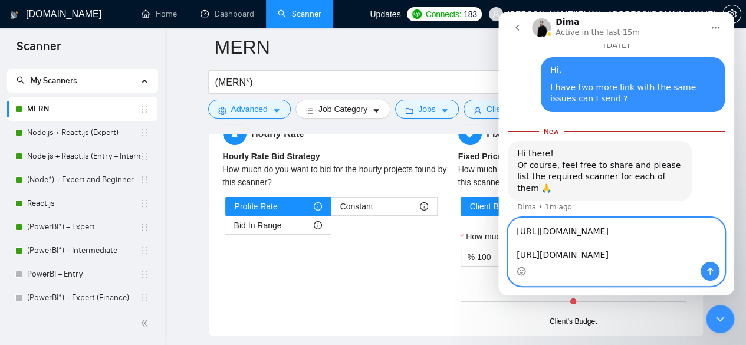
paste textarea "[URL][DOMAIN_NAME]"
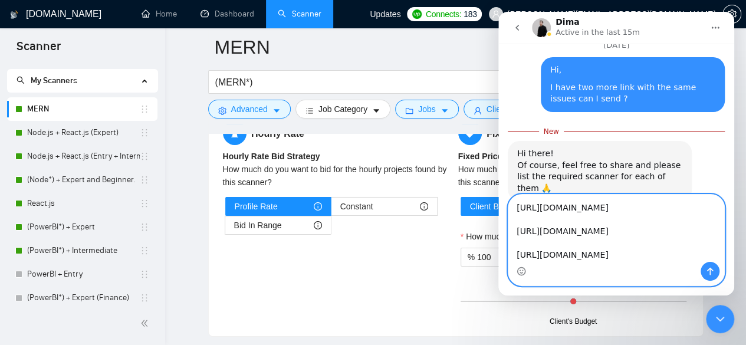
scroll to position [1575, 0]
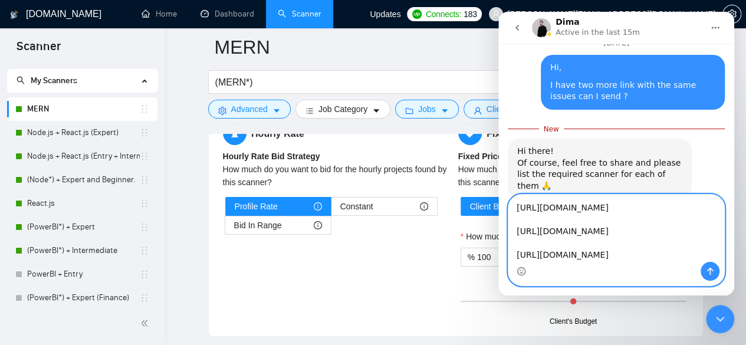
type textarea "[URL][DOMAIN_NAME] [URL][DOMAIN_NAME] [URL][DOMAIN_NAME]"
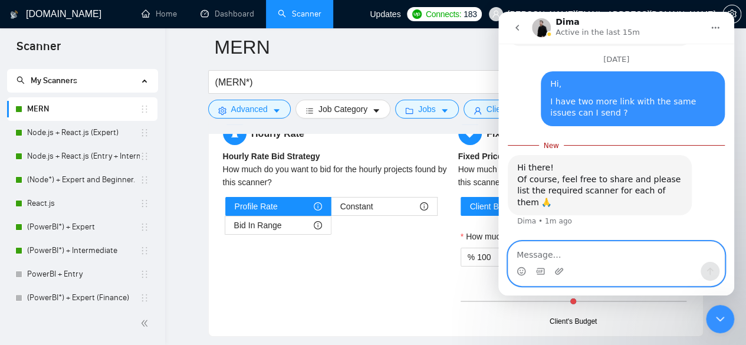
scroll to position [0, 0]
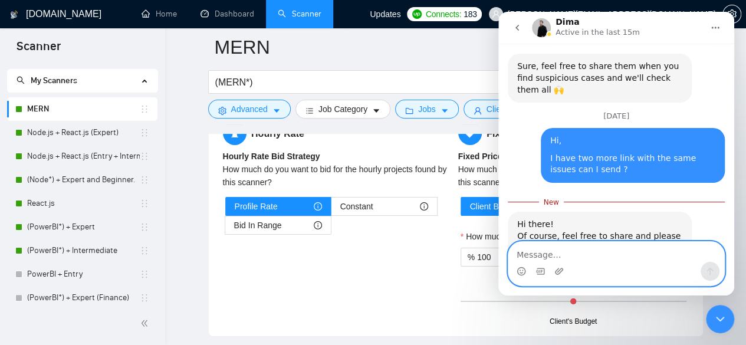
paste textarea "[URL][DOMAIN_NAME]"
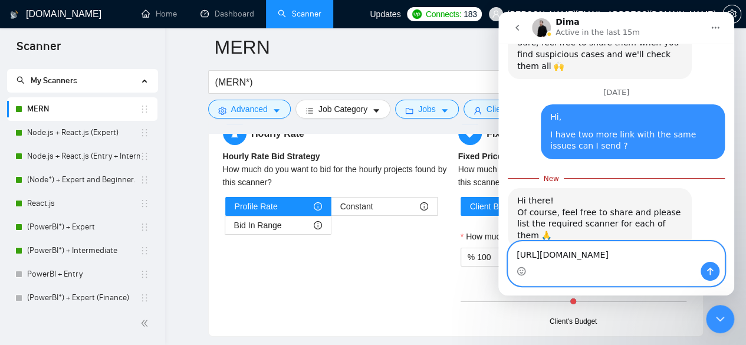
scroll to position [1538, 0]
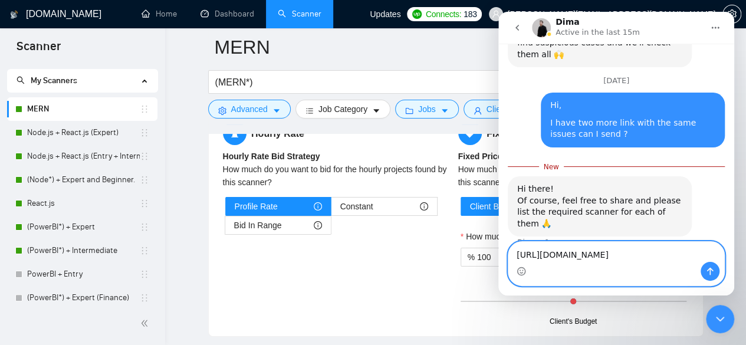
paste textarea "[URL][DOMAIN_NAME]"
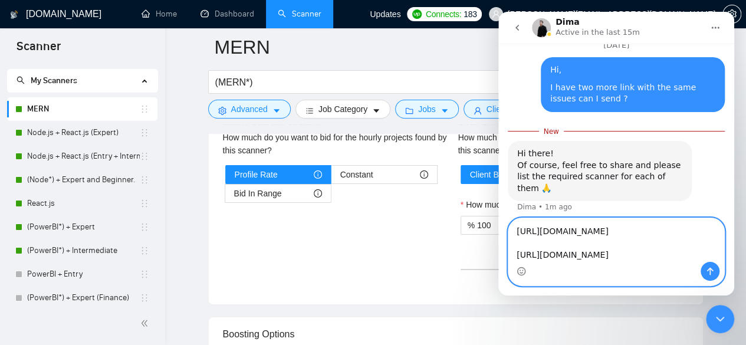
scroll to position [1575, 0]
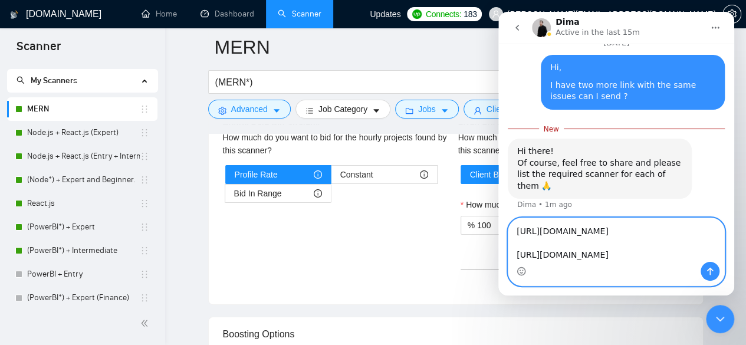
paste textarea "[URL][DOMAIN_NAME]"
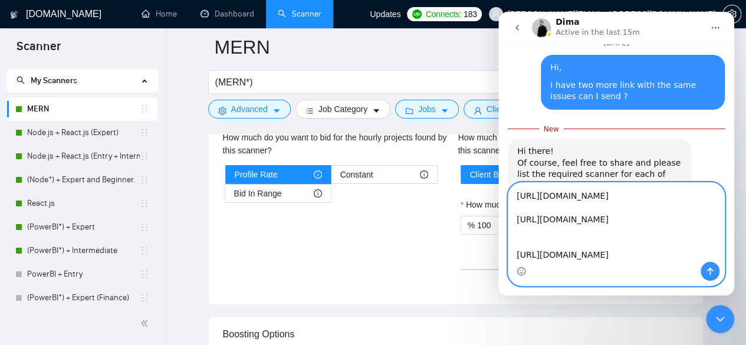
scroll to position [19, 0]
paste textarea "[URL][DOMAIN_NAME]"
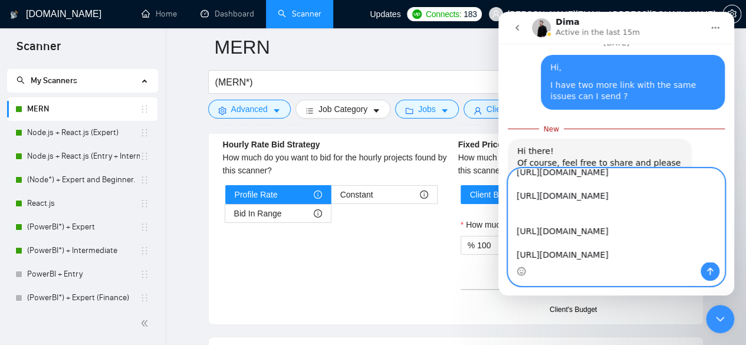
scroll to position [34, 0]
click at [514, 228] on textarea "[URL][DOMAIN_NAME] [URL][DOMAIN_NAME] [URL][DOMAIN_NAME] [URL][DOMAIN_NAME]" at bounding box center [617, 215] width 216 height 93
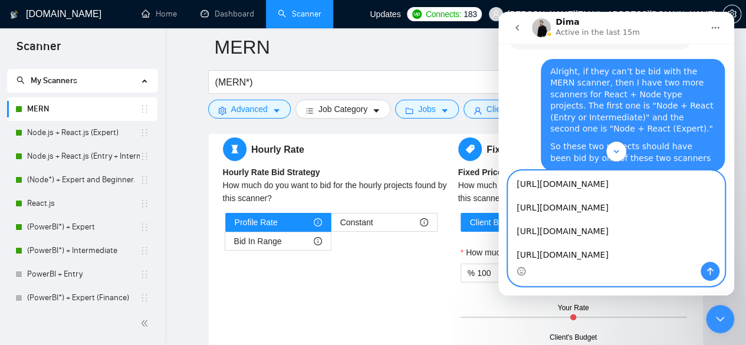
scroll to position [849, 0]
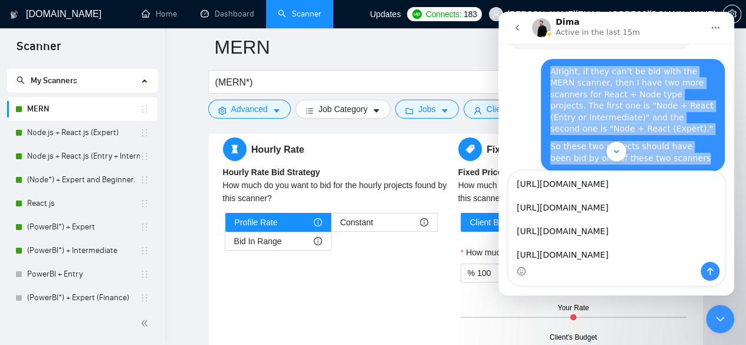
drag, startPoint x: 651, startPoint y: 136, endPoint x: 545, endPoint y: 64, distance: 128.6
click at [551, 66] on div "Alright, if they can’t be bid with the MERN scanner, then I have two more scann…" at bounding box center [633, 115] width 165 height 99
copy div "Alright, if they can’t be bid with the MERN scanner, then I have two more scann…"
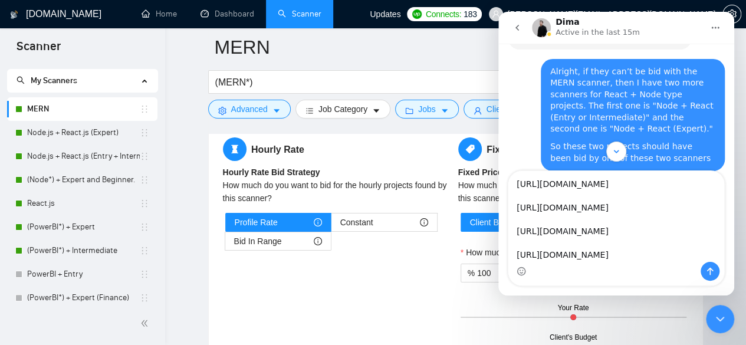
click at [541, 87] on div "Alright, if they can’t be bid with the MERN scanner, then I have two more scann…" at bounding box center [633, 115] width 184 height 113
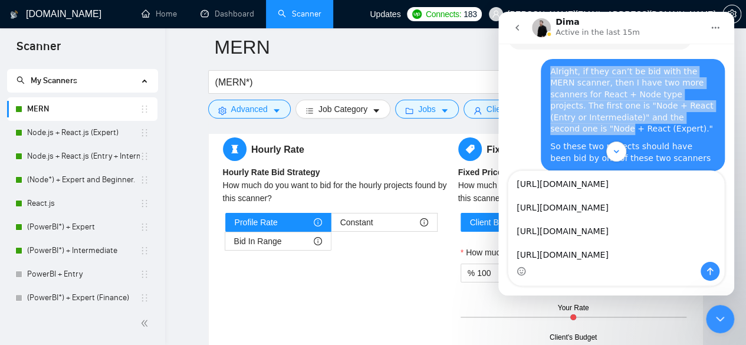
drag, startPoint x: 542, startPoint y: 96, endPoint x: 633, endPoint y: 105, distance: 91.4
click at [633, 105] on div "Alright, if they can’t be bid with the MERN scanner, then I have two more scann…" at bounding box center [633, 115] width 184 height 113
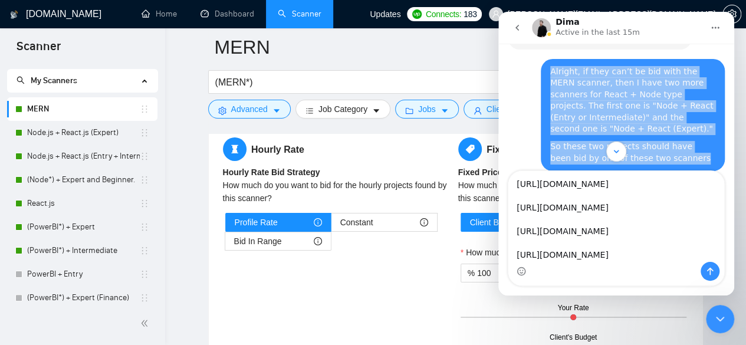
drag, startPoint x: 651, startPoint y: 137, endPoint x: 542, endPoint y: 97, distance: 116.3
click at [542, 97] on div "Alright, if they can’t be bid with the MERN scanner, then I have two more scann…" at bounding box center [633, 115] width 184 height 113
click at [551, 99] on div "Alright, if they can’t be bid with the MERN scanner, then I have two more scann…" at bounding box center [633, 101] width 165 height 70
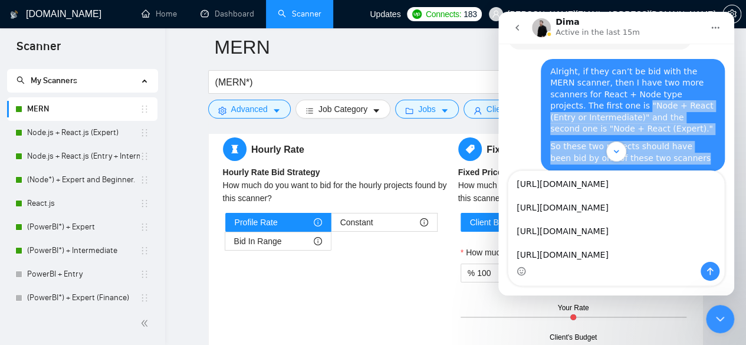
copy div ""Node + React (Entry or Intermediate)" and the second one is "Node + React (Exp…"
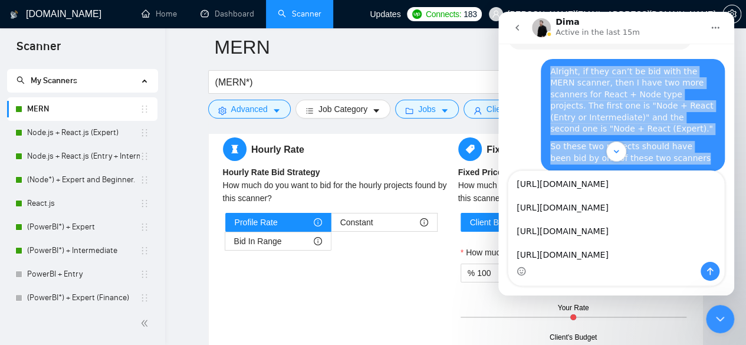
drag, startPoint x: 653, startPoint y: 137, endPoint x: 544, endPoint y: 97, distance: 116.3
click at [544, 97] on div "Alright, if they can’t be bid with the MERN scanner, then I have two more scann…" at bounding box center [633, 115] width 184 height 113
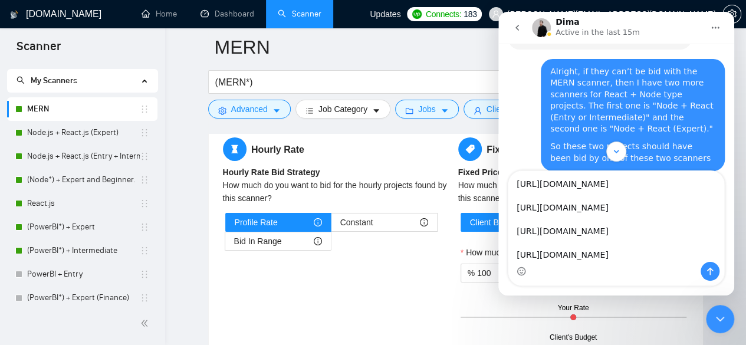
click at [544, 97] on div "Alright, if they can’t be bid with the MERN scanner, then I have two more scann…" at bounding box center [633, 115] width 184 height 113
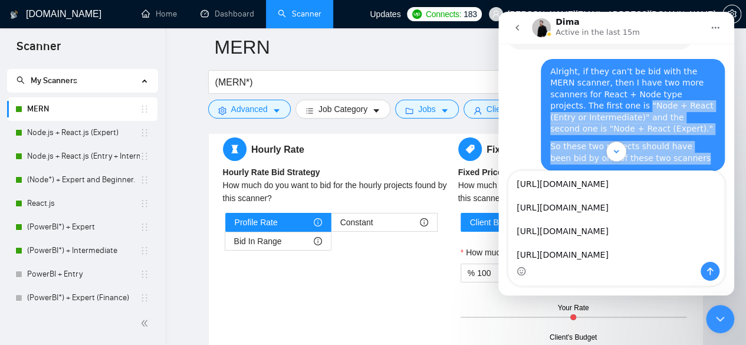
copy div ""Node + React (Entry or Intermediate)" and the second one is "Node + React (Exp…"
drag, startPoint x: 652, startPoint y: 134, endPoint x: 547, endPoint y: 98, distance: 111.0
click at [551, 98] on div "Alright, if they can’t be bid with the MERN scanner, then I have two more scann…" at bounding box center [633, 115] width 165 height 99
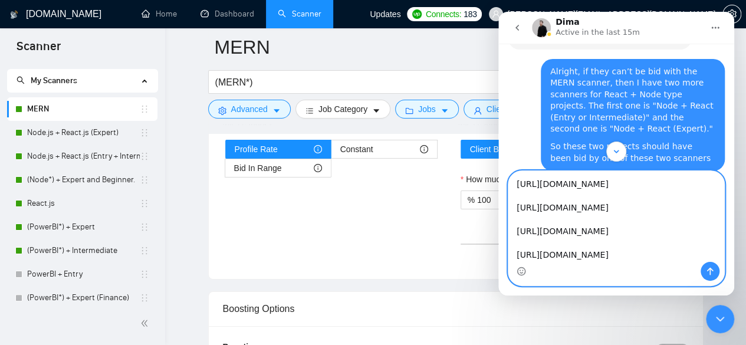
click at [542, 256] on textarea "[URL][DOMAIN_NAME] [URL][DOMAIN_NAME] [URL][DOMAIN_NAME] [URL][DOMAIN_NAME]" at bounding box center [617, 216] width 216 height 91
paste textarea "These four projects were bid on by the Node scanner. But the projects were for …"
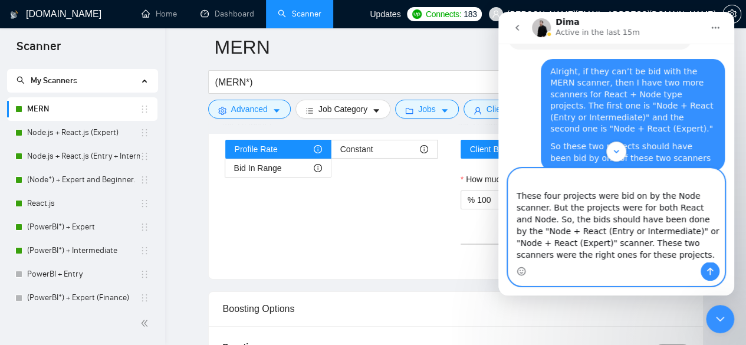
scroll to position [151, 0]
click at [631, 198] on textarea "[URL][DOMAIN_NAME] [URL][DOMAIN_NAME] [URL][DOMAIN_NAME] [URL][DOMAIN_NAME] The…" at bounding box center [617, 215] width 216 height 93
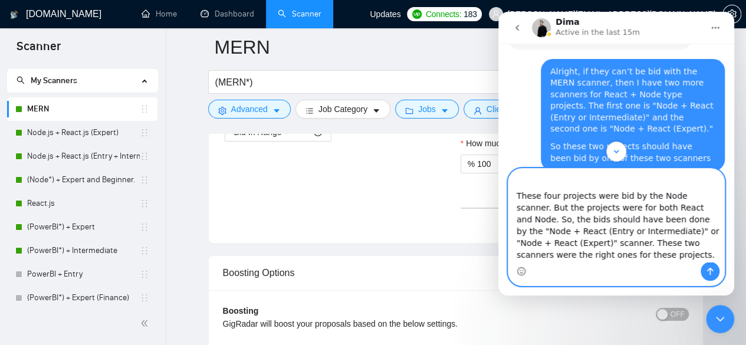
scroll to position [2050, 0]
click at [610, 258] on textarea "[URL][DOMAIN_NAME] [URL][DOMAIN_NAME] [URL][DOMAIN_NAME] [URL][DOMAIN_NAME] The…" at bounding box center [617, 215] width 216 height 93
type textarea "[URL][DOMAIN_NAME] [URL][DOMAIN_NAME] [URL][DOMAIN_NAME] [URL][DOMAIN_NAME] The…"
click at [712, 273] on icon "Send a message…" at bounding box center [710, 271] width 9 height 9
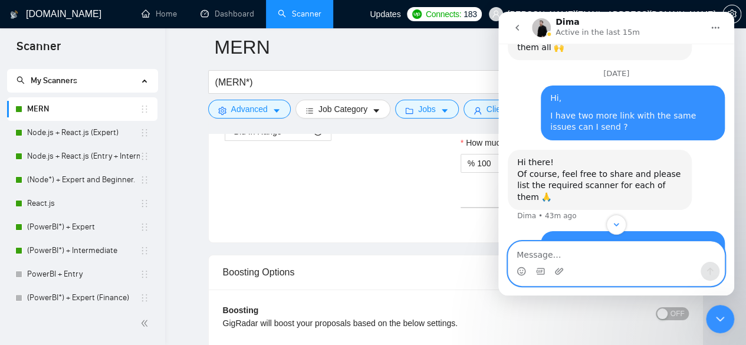
scroll to position [1547, 0]
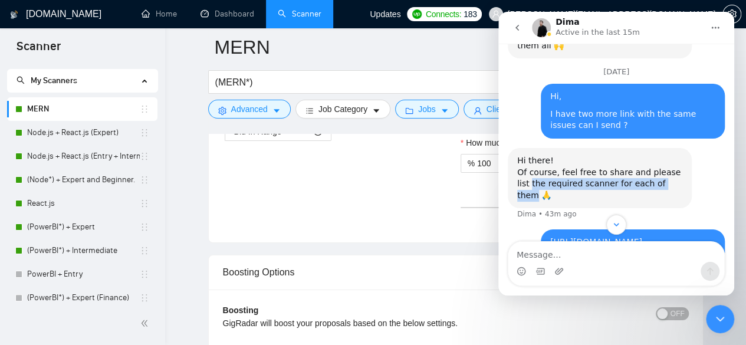
drag, startPoint x: 517, startPoint y: 136, endPoint x: 656, endPoint y: 144, distance: 138.3
click at [656, 155] on div "Hi there! Of course, feel free to share and please list the required scanner fo…" at bounding box center [599, 178] width 165 height 46
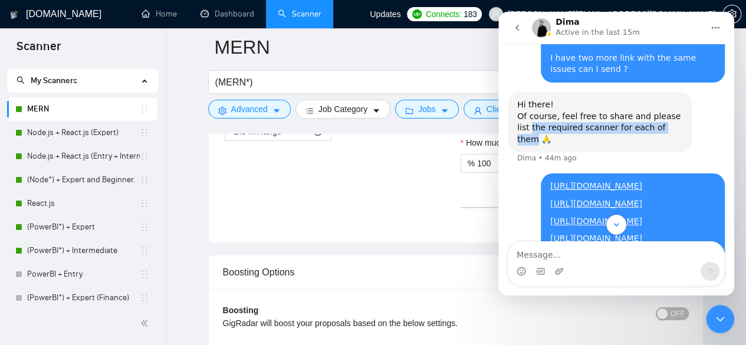
scroll to position [1682, 0]
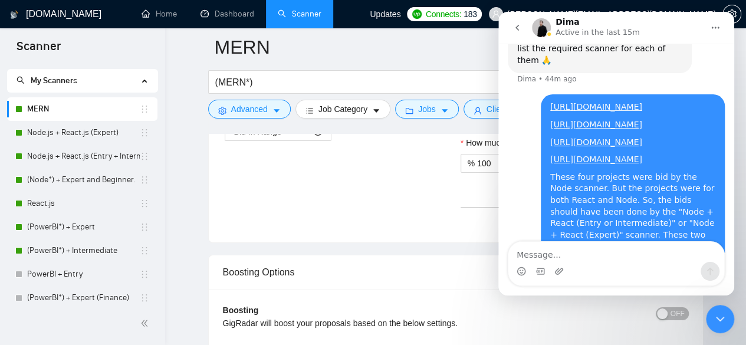
click at [511, 133] on div "[URL][DOMAIN_NAME] [URL][DOMAIN_NAME] [URL][DOMAIN_NAME] [URL][DOMAIN_NAME] The…" at bounding box center [616, 189] width 217 height 191
click at [514, 28] on icon "go back" at bounding box center [517, 27] width 9 height 9
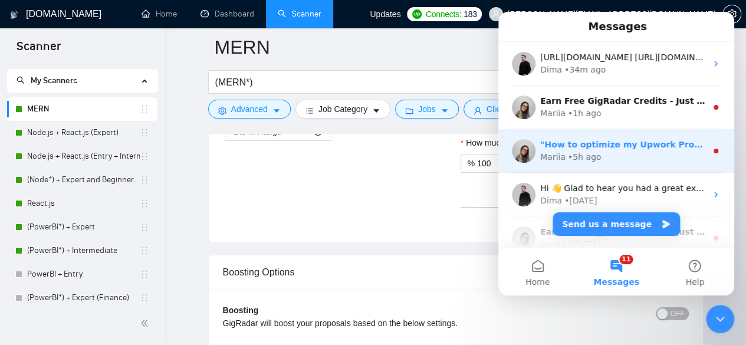
scroll to position [0, 0]
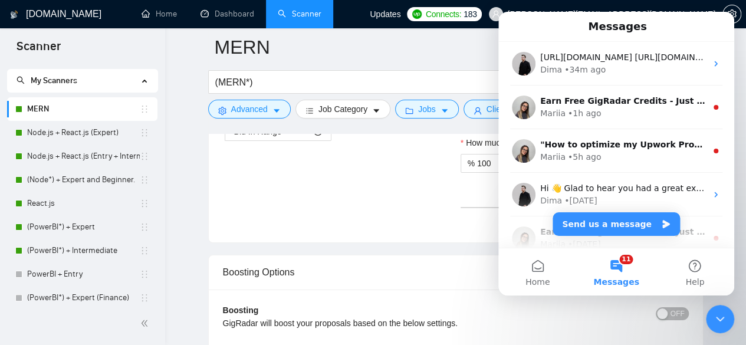
click at [717, 316] on icon "Close Intercom Messenger" at bounding box center [720, 319] width 14 height 14
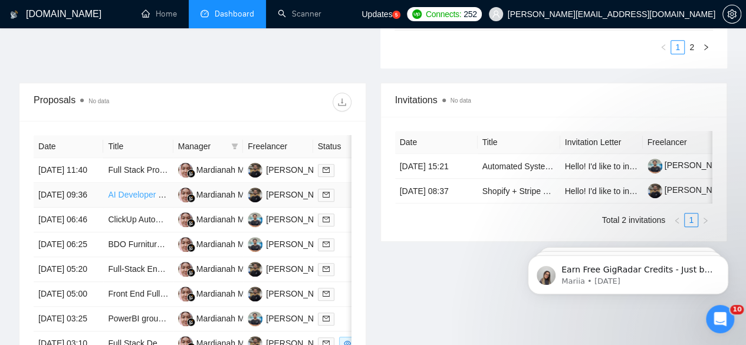
scroll to position [418, 0]
click at [132, 189] on link "AI Developer – Healthcare Chatbot" at bounding box center [172, 193] width 128 height 9
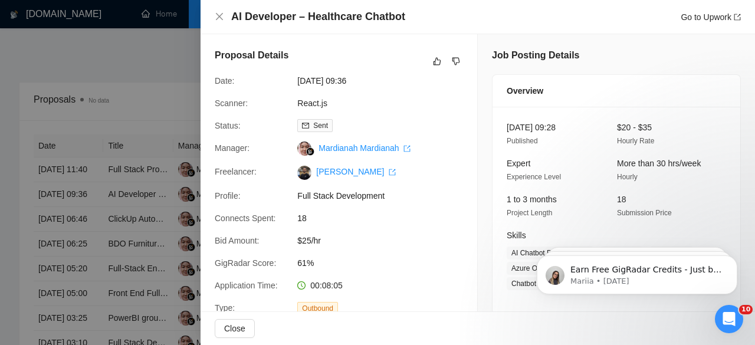
click at [165, 110] on div at bounding box center [377, 172] width 755 height 345
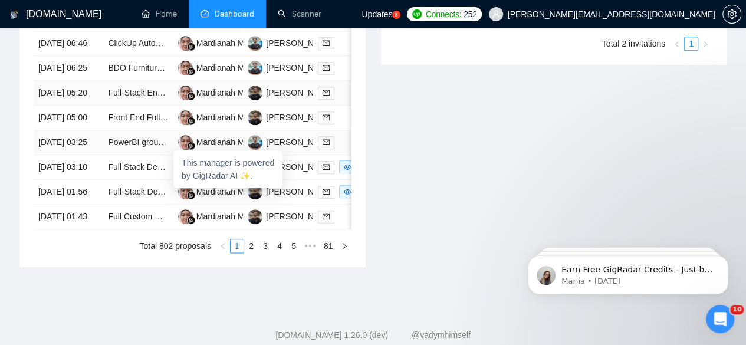
scroll to position [604, 0]
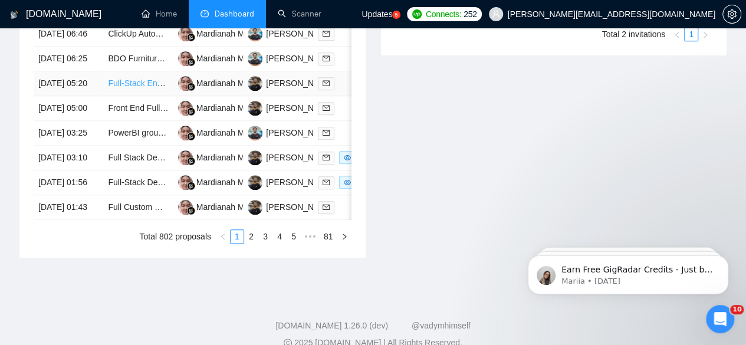
click at [135, 88] on link "Full-Stack Engineer (Shop PWA) — Contract (Stealth)" at bounding box center [207, 82] width 198 height 9
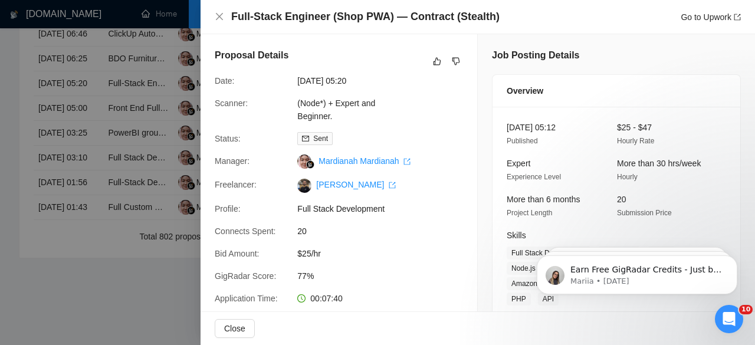
click at [118, 178] on div at bounding box center [377, 172] width 755 height 345
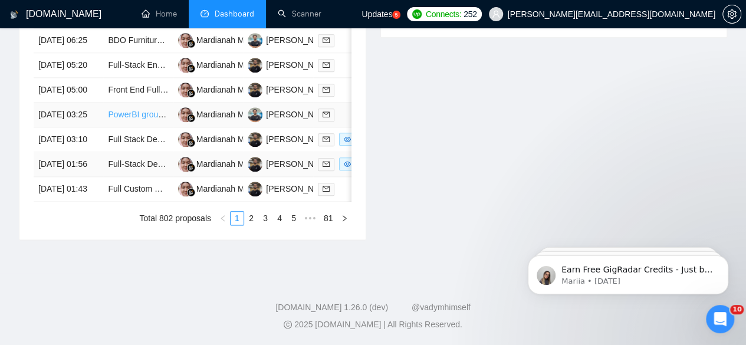
scroll to position [707, 0]
click at [129, 159] on link "Full-Stack Developer(s) for SaaS Marketplace -Next.js, Node.js, API integration…" at bounding box center [288, 163] width 361 height 9
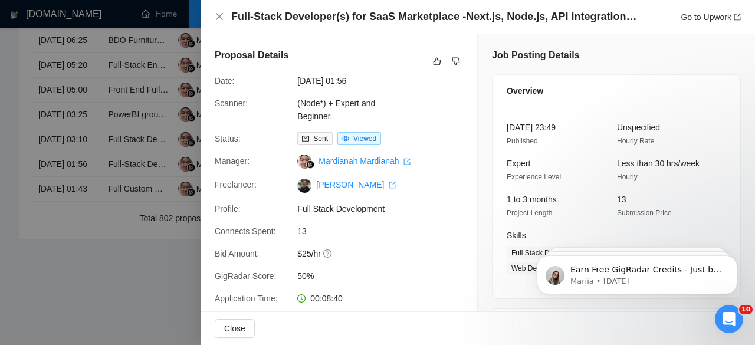
click at [93, 139] on div at bounding box center [377, 172] width 755 height 345
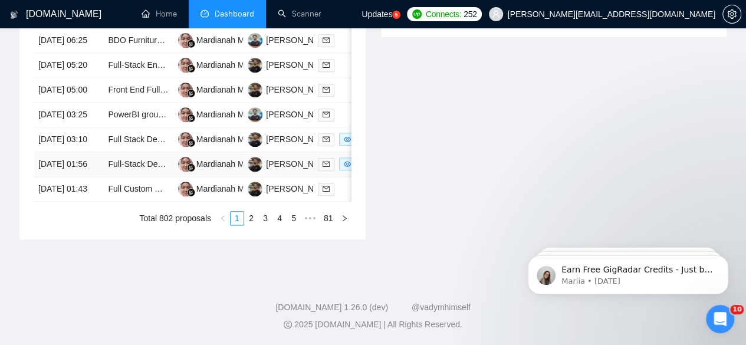
scroll to position [719, 0]
click at [133, 184] on link "Full Custom Website + E-Commerce + LMS Membership Portal (No Platform Dependenc…" at bounding box center [274, 188] width 332 height 9
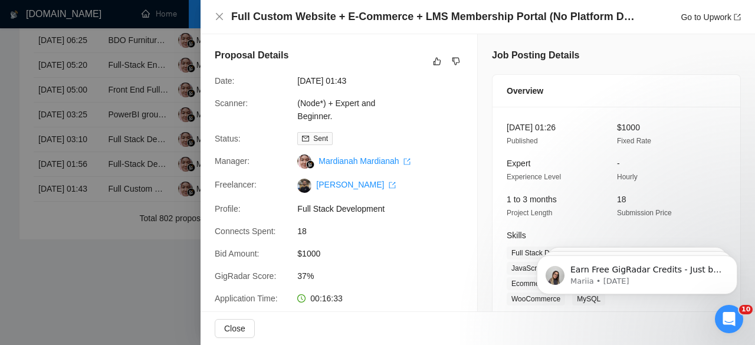
click at [63, 143] on div at bounding box center [377, 172] width 755 height 345
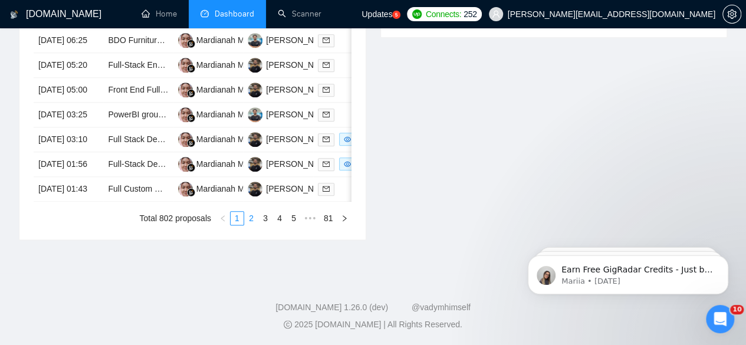
click at [254, 218] on link "2" at bounding box center [251, 218] width 13 height 13
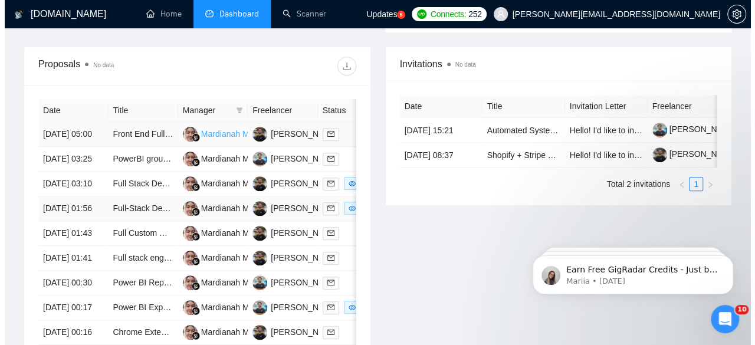
scroll to position [451, 0]
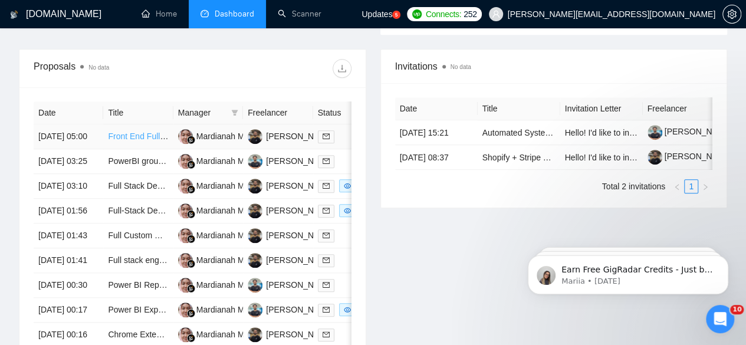
click at [133, 132] on link "Front End Full Stack developer" at bounding box center [164, 136] width 113 height 9
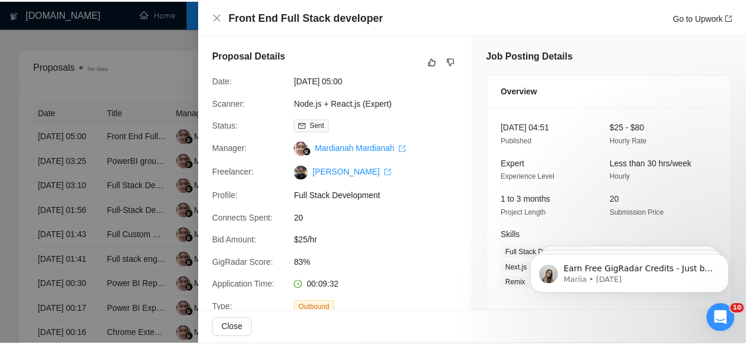
scroll to position [44, 0]
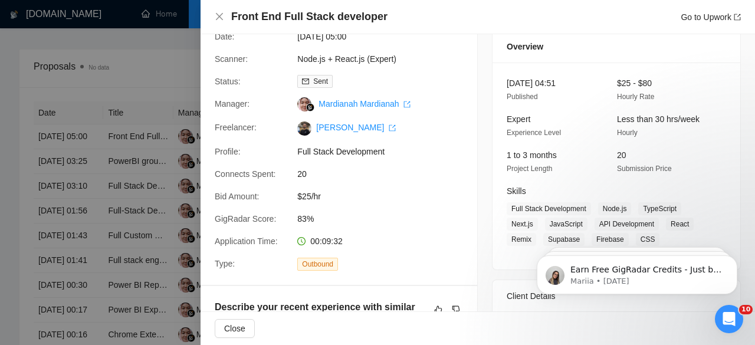
click at [119, 157] on div at bounding box center [377, 172] width 755 height 345
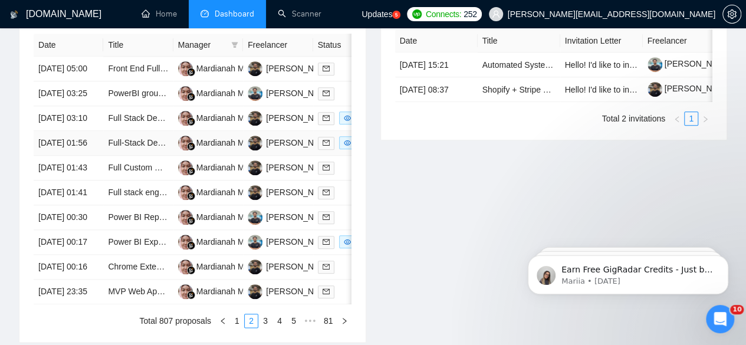
scroll to position [521, 0]
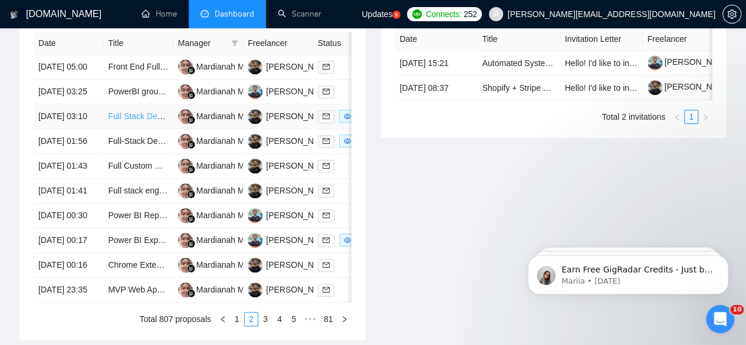
click at [126, 121] on link "Full Stack Dev Wanted for Game-Changing Hiring Platform (FLIT) 🚀" at bounding box center [234, 116] width 253 height 9
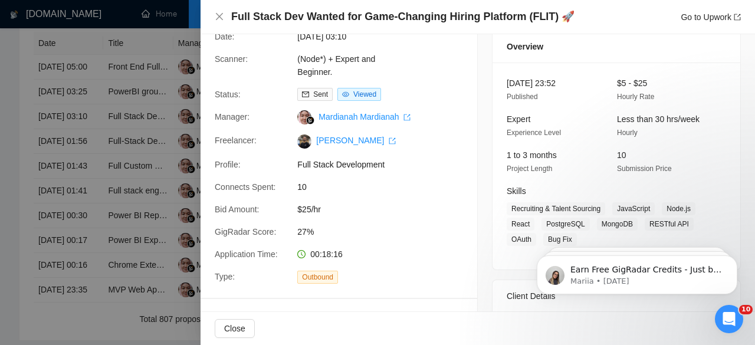
click at [110, 158] on div at bounding box center [377, 172] width 755 height 345
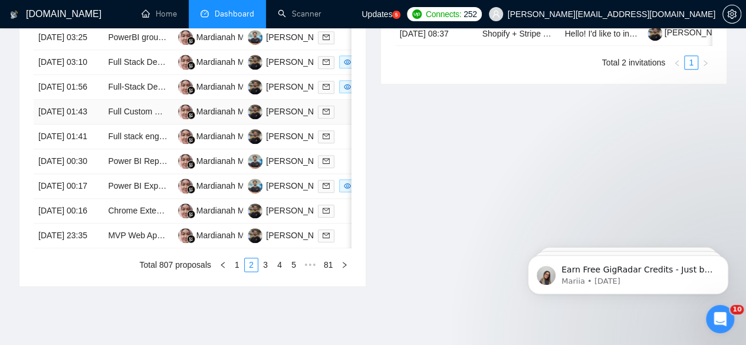
scroll to position [582, 0]
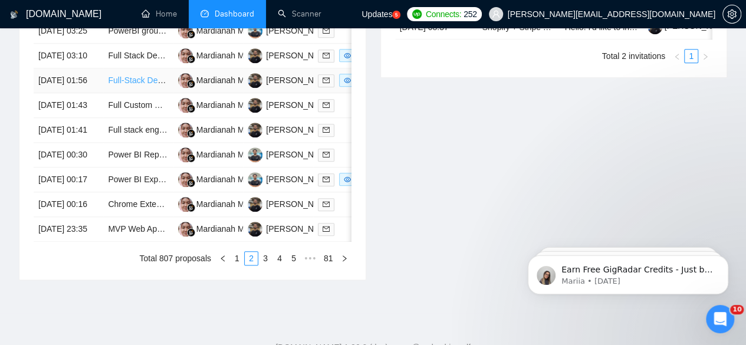
click at [131, 85] on link "Full-Stack Developer(s) for SaaS Marketplace -Next.js, Node.js, API integration…" at bounding box center [288, 80] width 361 height 9
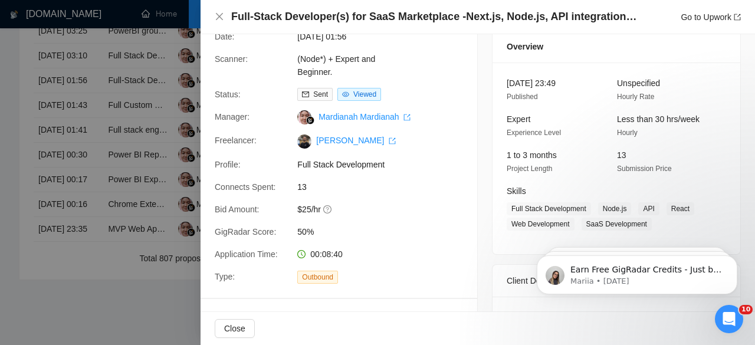
click at [76, 165] on div at bounding box center [377, 172] width 755 height 345
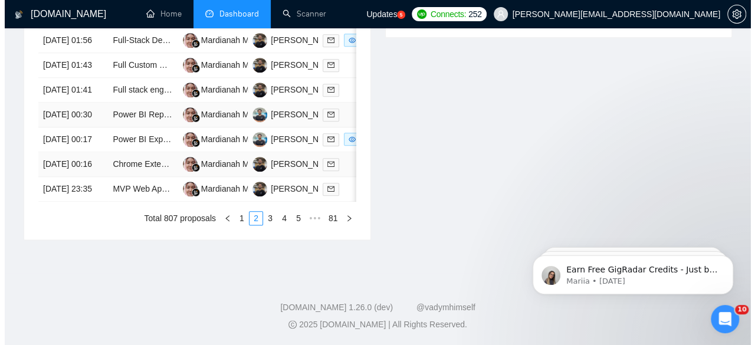
scroll to position [675, 0]
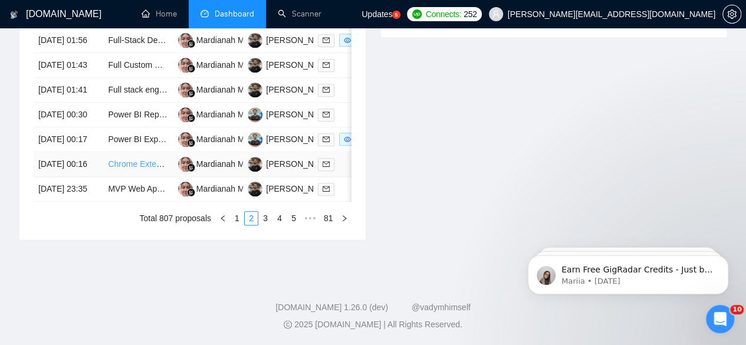
click at [130, 169] on link "Chrome Extension Developer Needed – Backstage Casting Auto-Apply & Automation T…" at bounding box center [272, 163] width 328 height 9
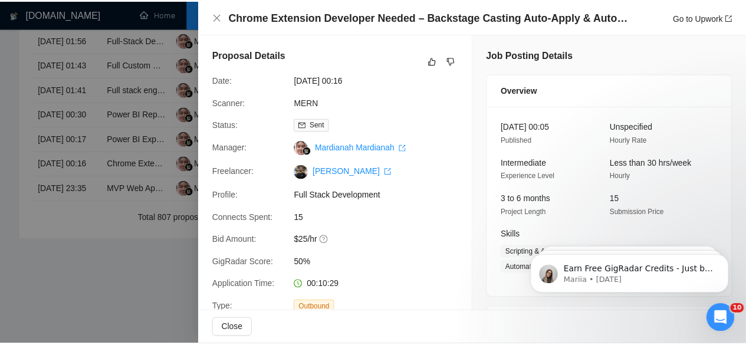
scroll to position [0, 0]
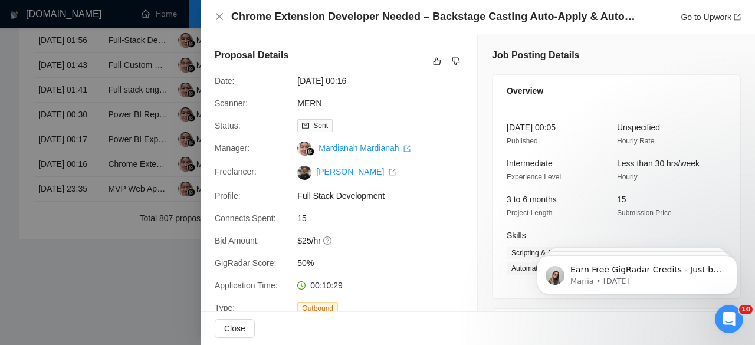
click at [101, 164] on div at bounding box center [377, 172] width 755 height 345
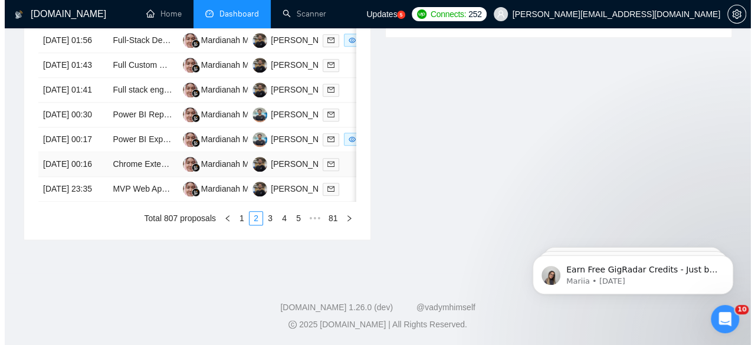
scroll to position [706, 0]
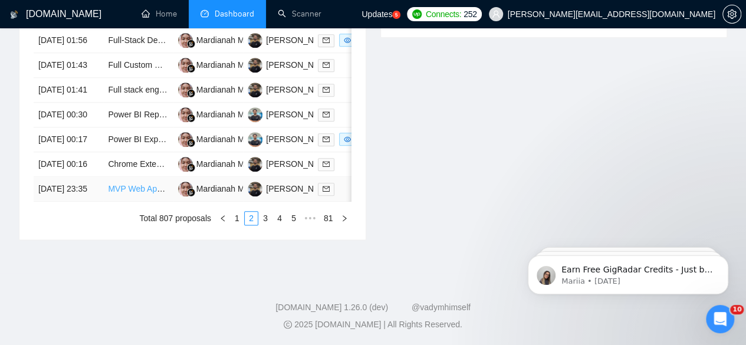
click at [142, 188] on link "MVP Web App Development: Google Play-Style Landing Page Generator" at bounding box center [242, 188] width 268 height 9
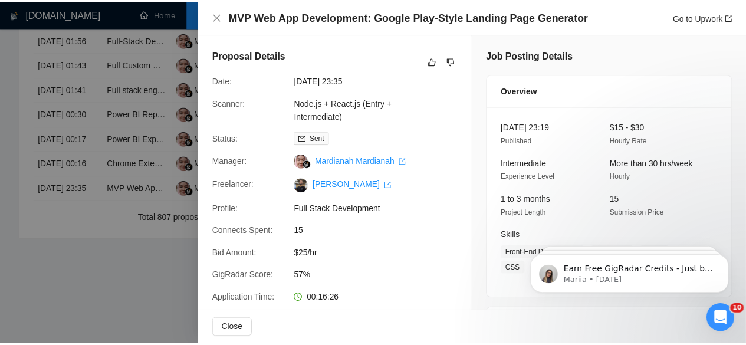
scroll to position [0, 0]
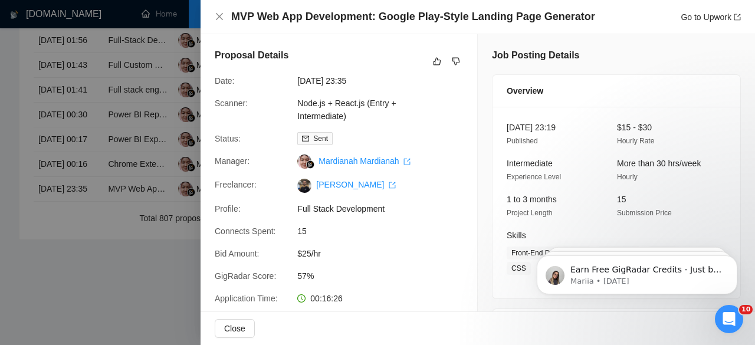
click at [108, 137] on div at bounding box center [377, 172] width 755 height 345
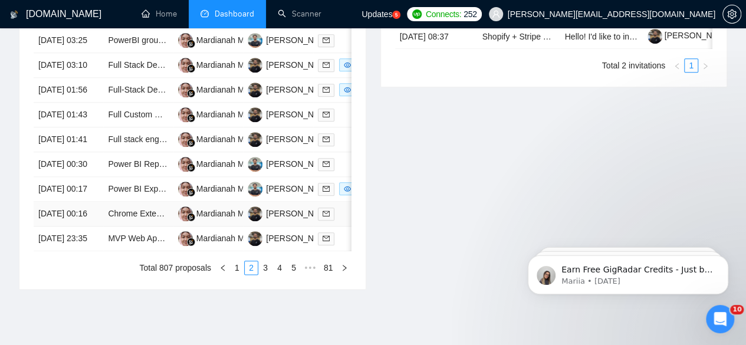
scroll to position [719, 0]
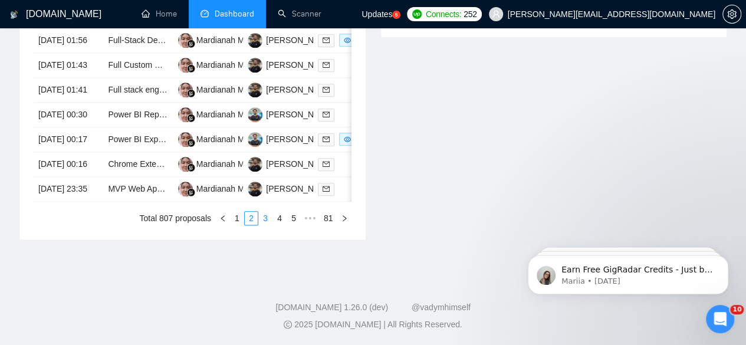
click at [267, 217] on link "3" at bounding box center [265, 218] width 13 height 13
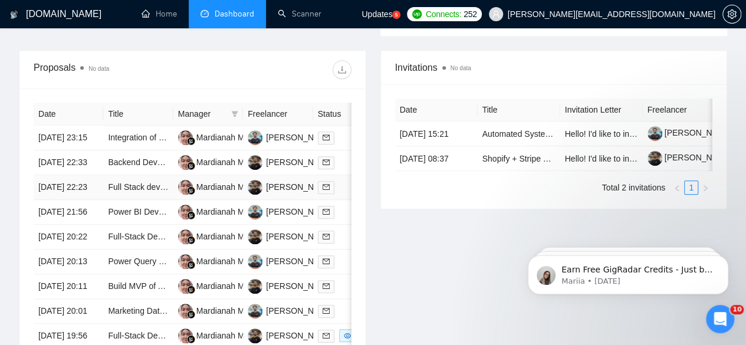
scroll to position [450, 0]
click at [148, 133] on link "Integration of Prospect CRM with Power BI and Custom Dashboard Creation" at bounding box center [248, 137] width 280 height 9
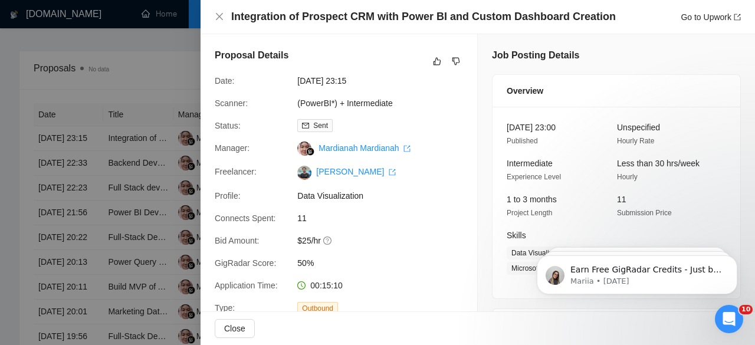
click at [112, 187] on div at bounding box center [377, 172] width 755 height 345
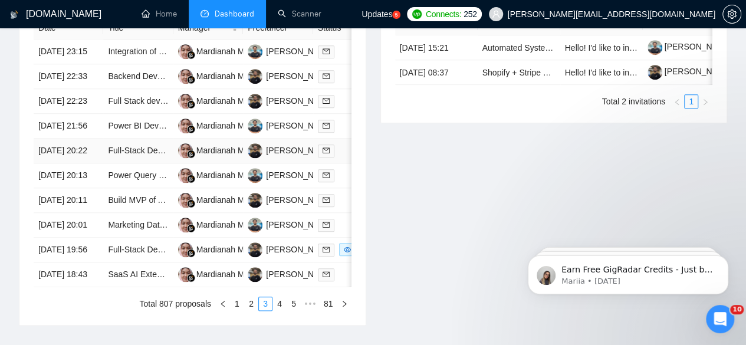
scroll to position [537, 0]
click at [130, 155] on link "Full-Stack Developer for SaaS Marketing Tool MVP (Startup Launch)" at bounding box center [233, 149] width 251 height 9
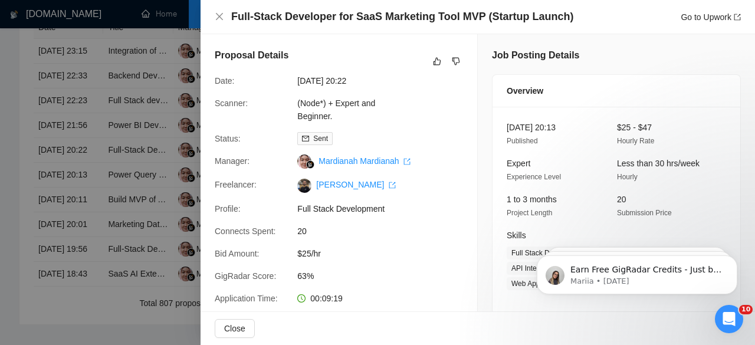
click at [106, 135] on div at bounding box center [377, 172] width 755 height 345
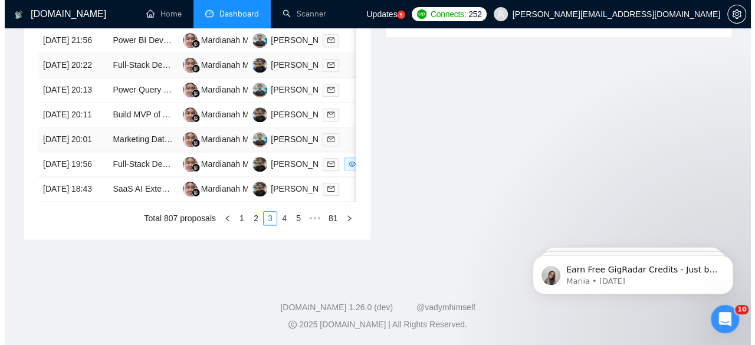
scroll to position [640, 0]
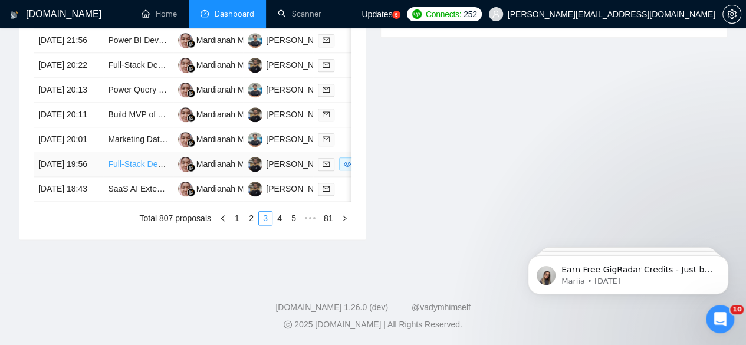
click at [129, 169] on link "Full-Stack Developer to Build Custom Workflow Automation Platform (n8n-like)" at bounding box center [251, 163] width 287 height 9
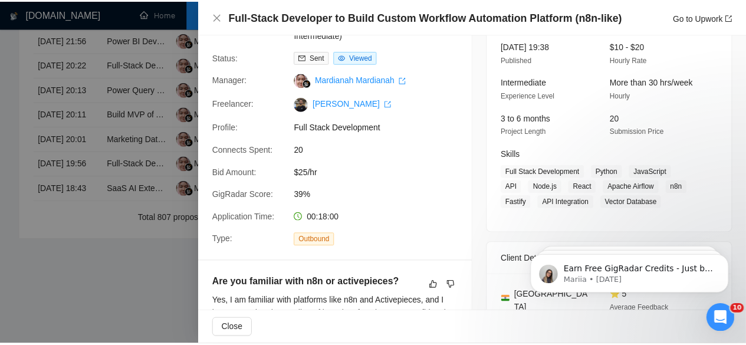
scroll to position [0, 0]
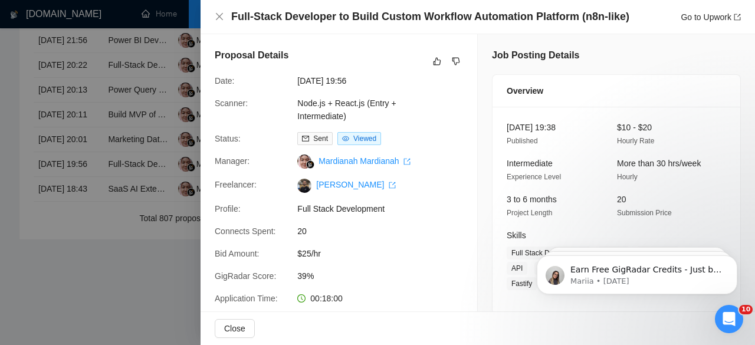
click at [163, 136] on div at bounding box center [377, 172] width 755 height 345
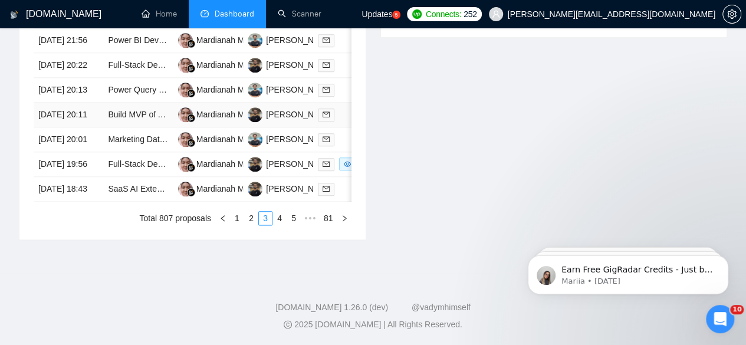
scroll to position [669, 0]
click at [95, 152] on td "12 Aug, 2025 20:01" at bounding box center [69, 139] width 70 height 25
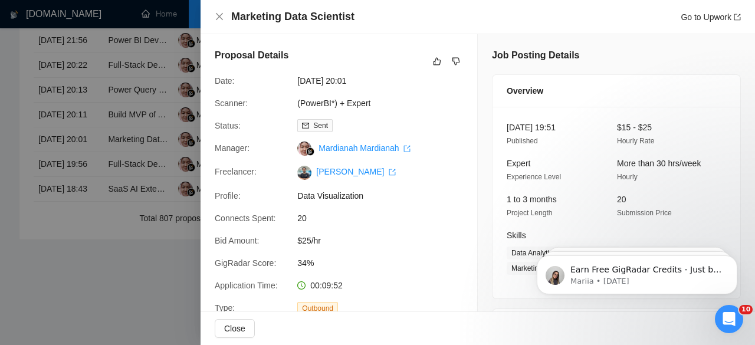
click at [150, 130] on div at bounding box center [377, 172] width 755 height 345
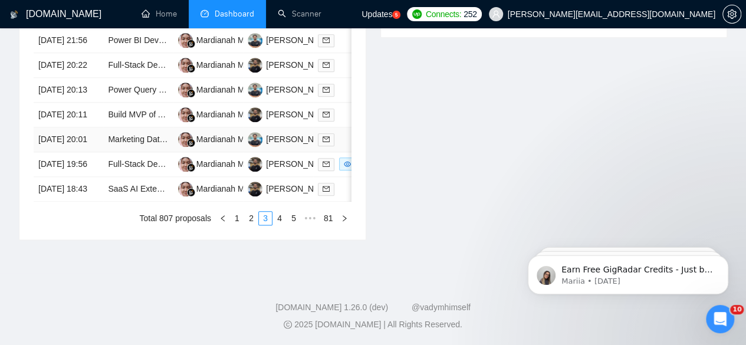
scroll to position [690, 0]
click at [146, 194] on link "SaaS AI Extension – PDF Parsing, Public Data Integration, and Chatbot Developme…" at bounding box center [264, 188] width 313 height 9
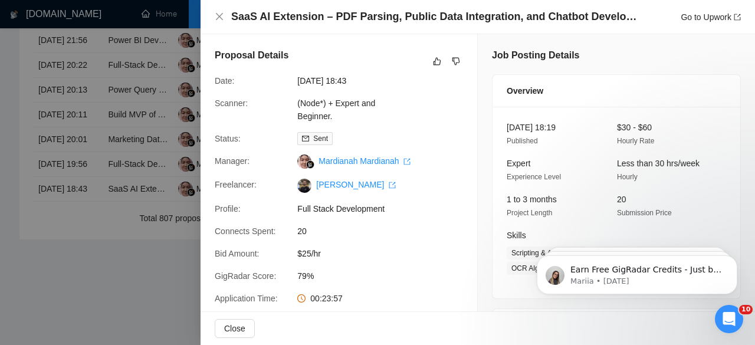
click at [125, 120] on div at bounding box center [377, 172] width 755 height 345
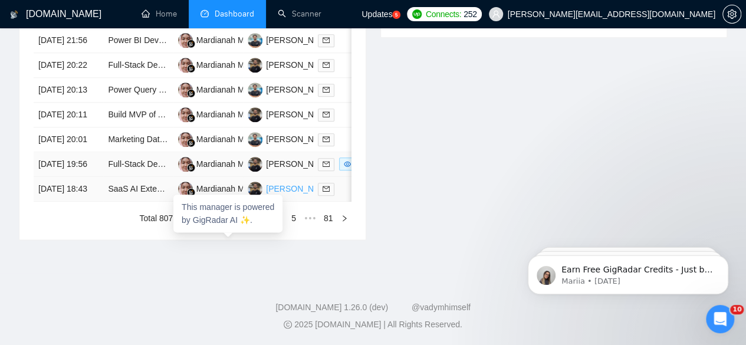
scroll to position [677, 0]
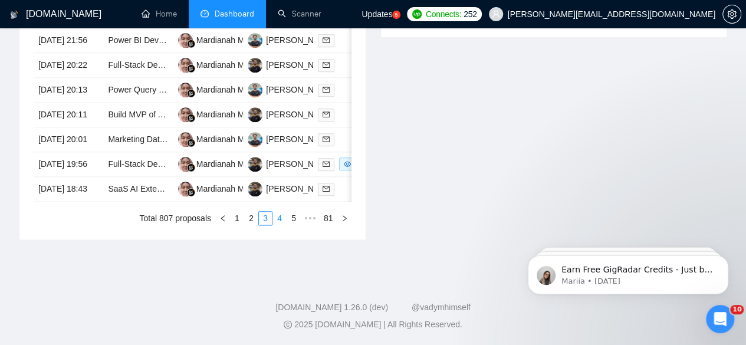
click at [281, 225] on link "4" at bounding box center [279, 218] width 13 height 13
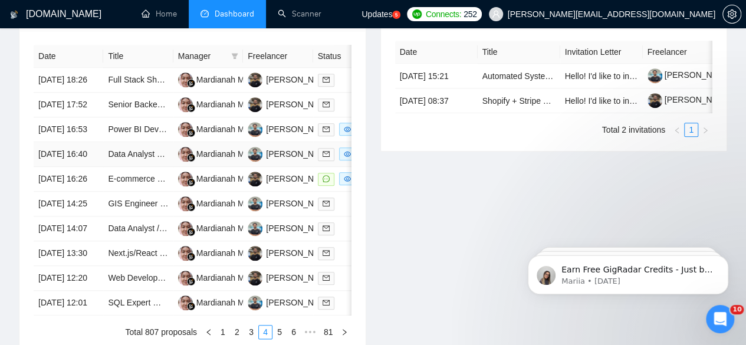
scroll to position [509, 0]
click at [132, 92] on td "Senior Backend Engineer – Node.js, Fastify/NestJS, AWS" at bounding box center [138, 104] width 70 height 25
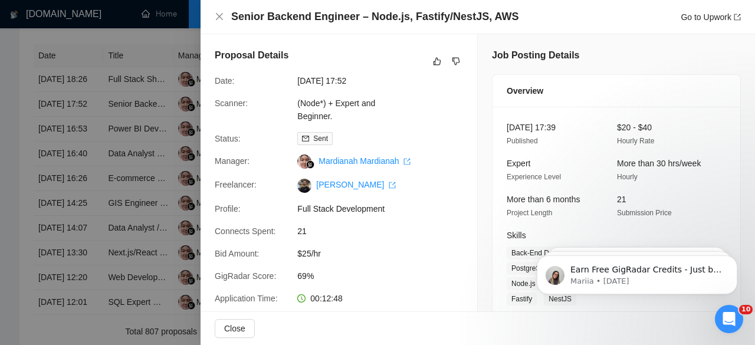
click at [122, 103] on div at bounding box center [377, 172] width 755 height 345
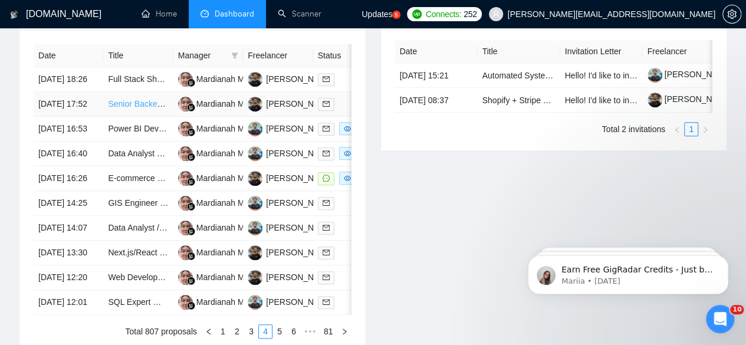
click at [135, 99] on link "Senior Backend Engineer – Node.js, Fastify/NestJS, AWS" at bounding box center [213, 103] width 211 height 9
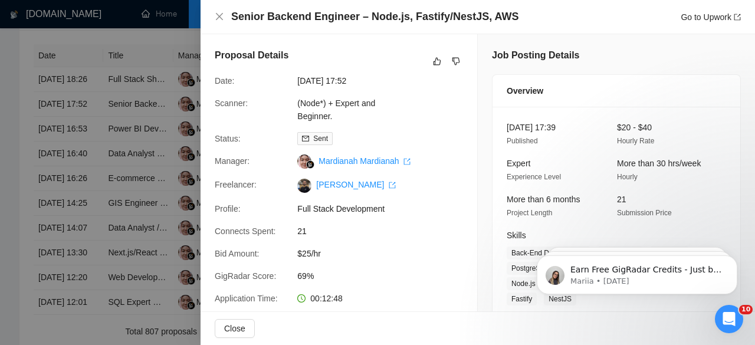
click at [109, 121] on div at bounding box center [377, 172] width 755 height 345
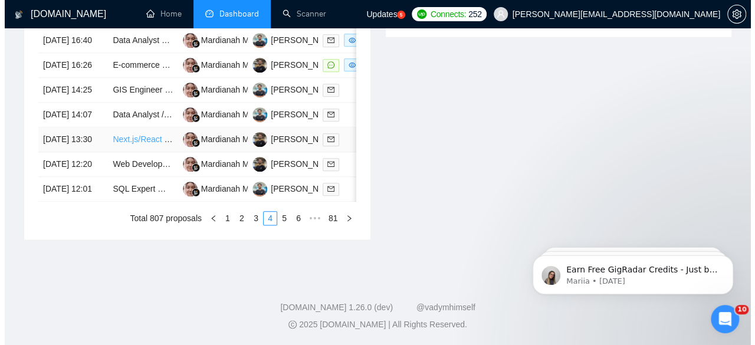
scroll to position [643, 0]
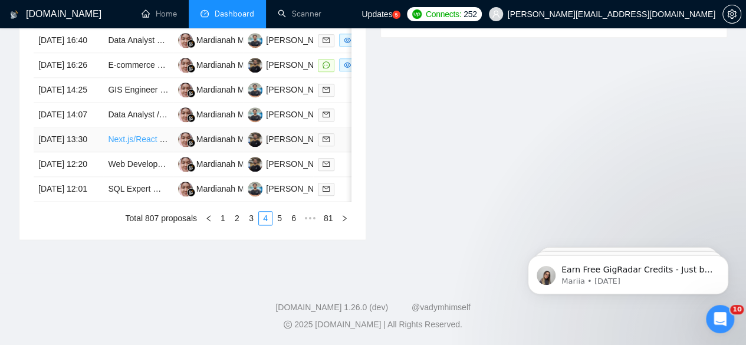
click at [120, 144] on link "Next.js/React Developer with Node.js & Postgres Experience" at bounding box center [219, 139] width 222 height 9
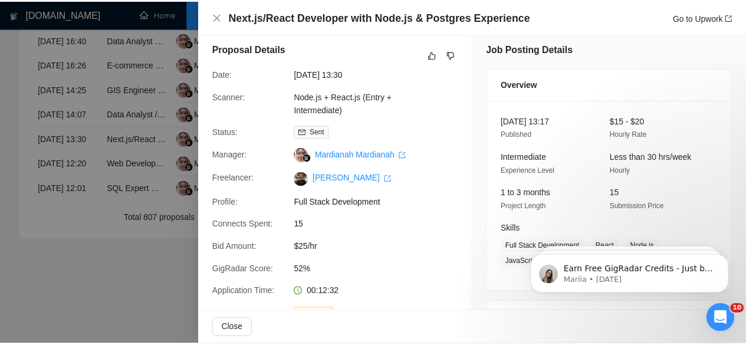
scroll to position [7, 0]
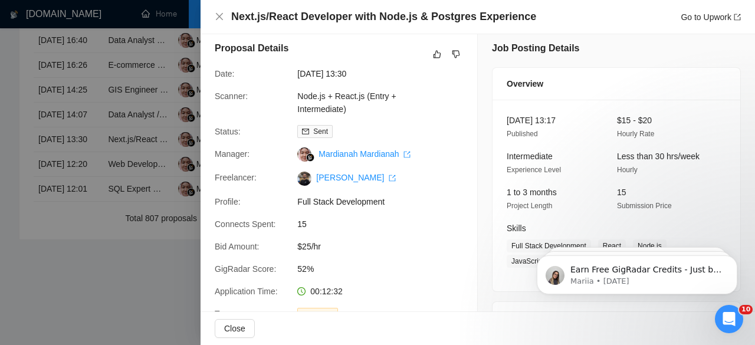
click at [132, 163] on div at bounding box center [377, 172] width 755 height 345
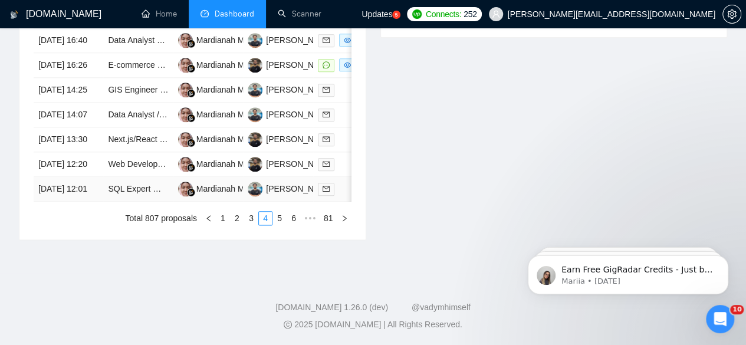
scroll to position [711, 0]
click at [281, 225] on link "5" at bounding box center [279, 218] width 13 height 13
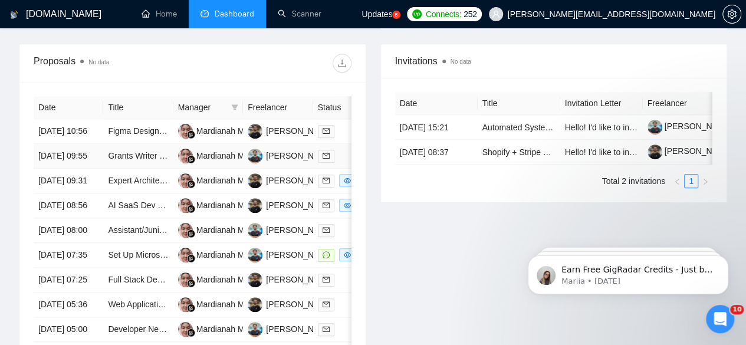
scroll to position [471, 0]
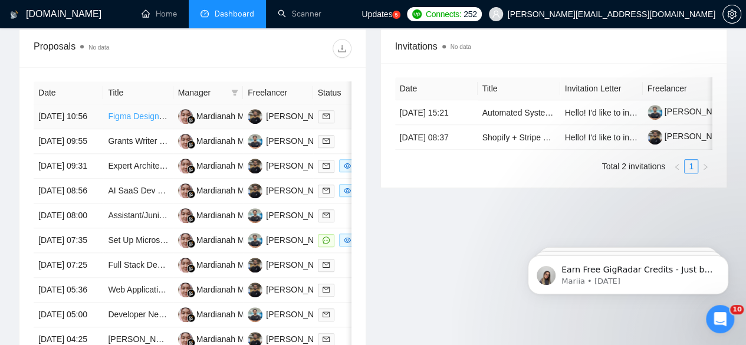
click at [131, 112] on link "Figma Designer for SAAS" at bounding box center [155, 116] width 94 height 9
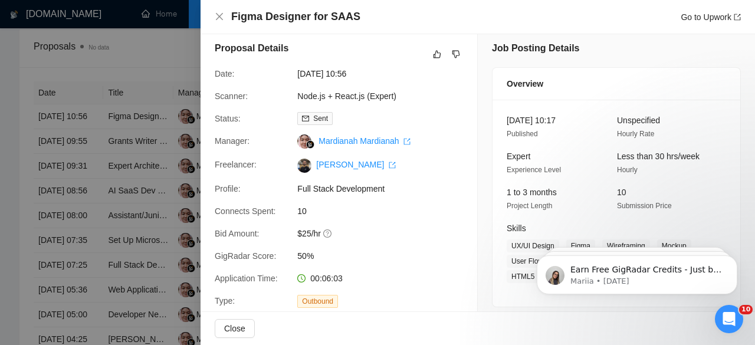
click at [98, 183] on div at bounding box center [377, 172] width 755 height 345
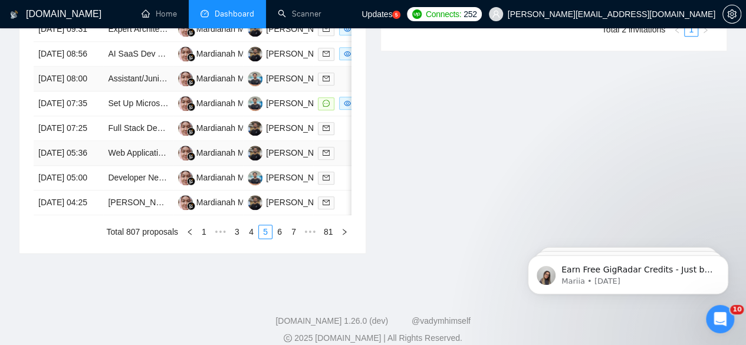
scroll to position [602, 0]
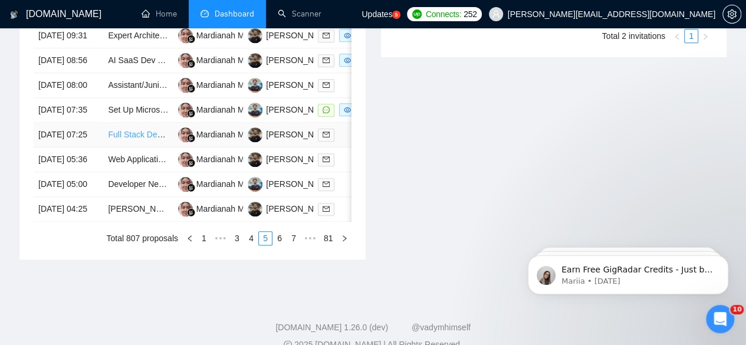
click at [130, 139] on link "Full Stack Developer - AI-Powered Parsing System (React/TypeScript/OpenAI)" at bounding box center [251, 134] width 287 height 9
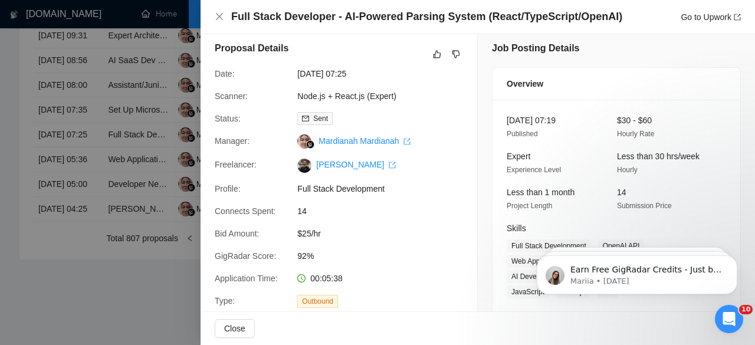
click at [165, 191] on div at bounding box center [377, 172] width 755 height 345
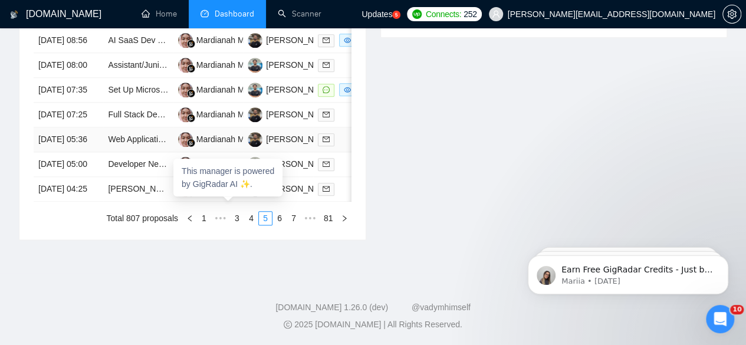
scroll to position [642, 0]
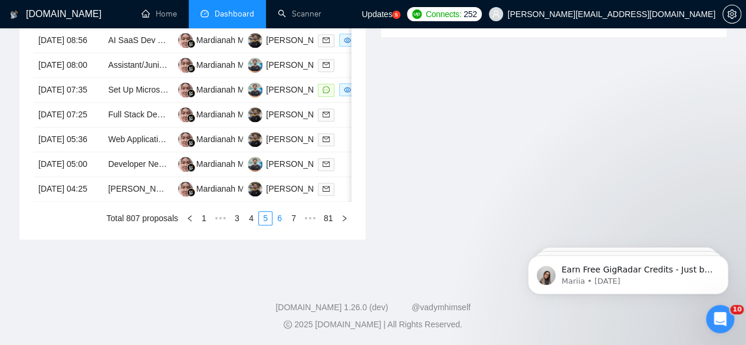
click at [279, 225] on link "6" at bounding box center [279, 218] width 13 height 13
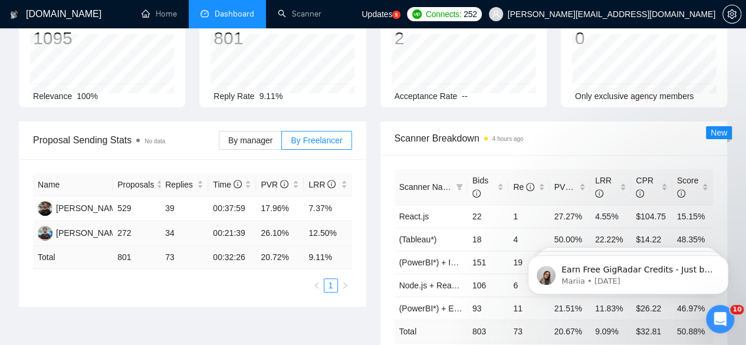
scroll to position [0, 0]
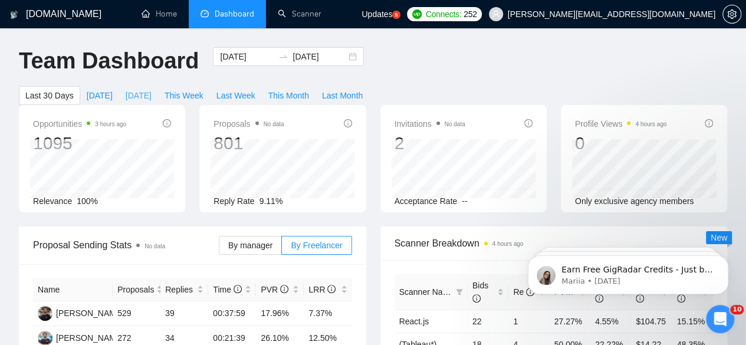
click at [152, 89] on span "Yesterday" at bounding box center [139, 95] width 26 height 13
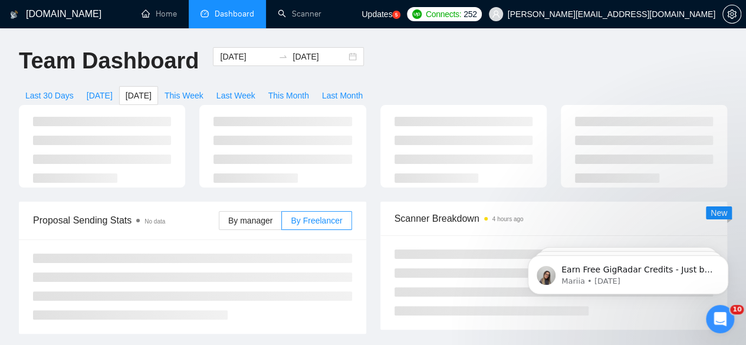
type input "2025-08-12"
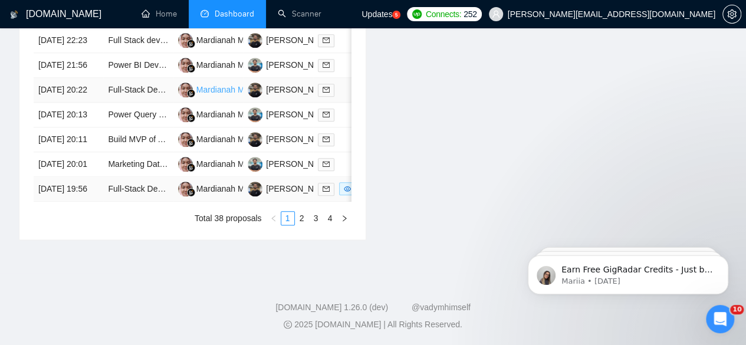
scroll to position [675, 0]
click at [313, 225] on link "3" at bounding box center [316, 218] width 13 height 13
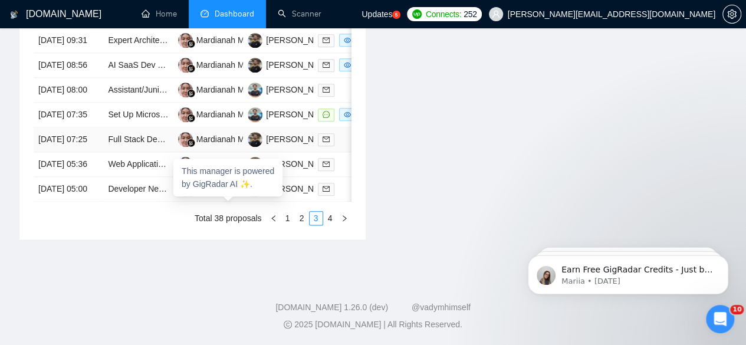
scroll to position [660, 0]
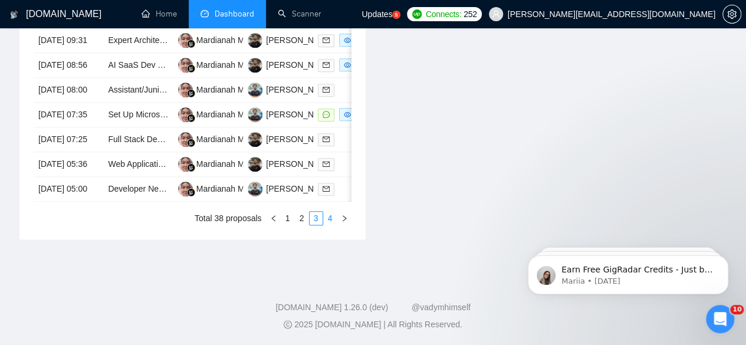
click at [329, 225] on link "4" at bounding box center [330, 218] width 13 height 13
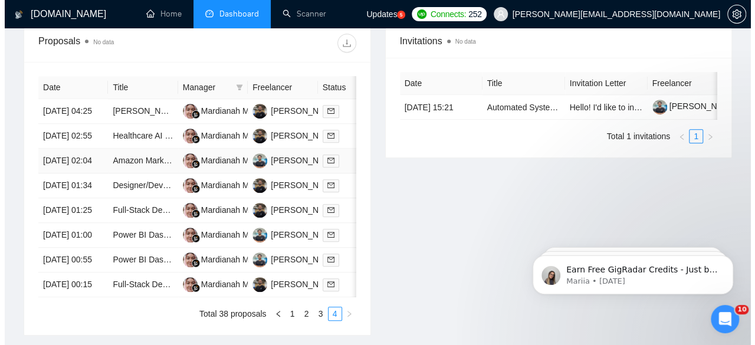
scroll to position [463, 0]
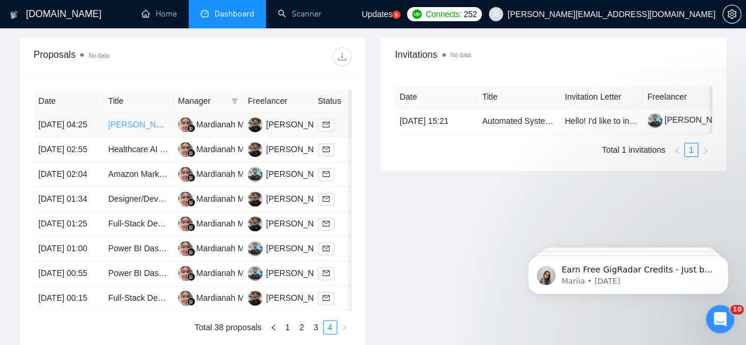
click at [123, 120] on link "[PERSON_NAME] Developer" at bounding box center [162, 124] width 108 height 9
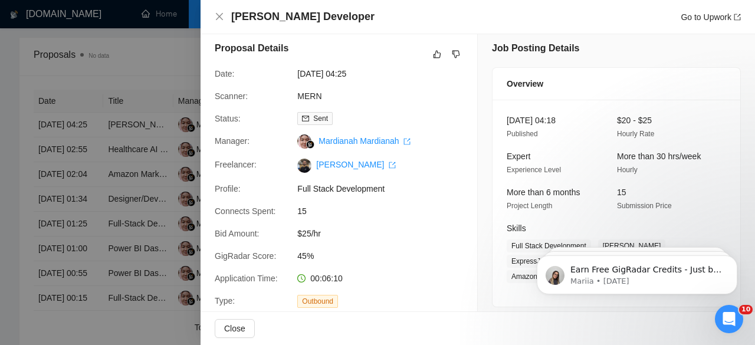
click at [134, 130] on div at bounding box center [377, 172] width 755 height 345
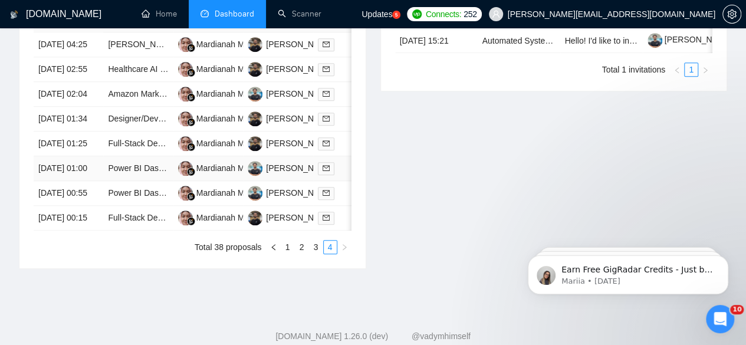
scroll to position [545, 0]
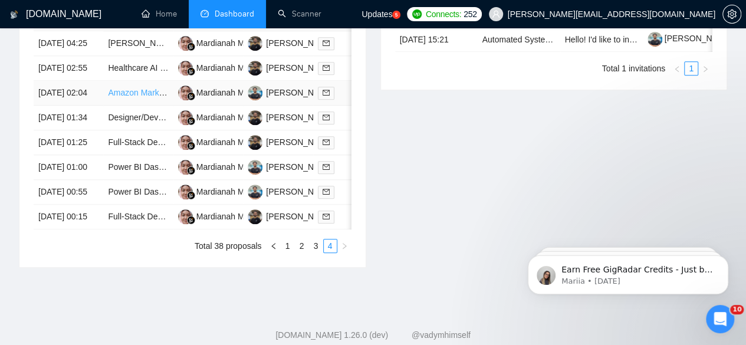
click at [129, 97] on link "Amazon Marketing Cloud Data Scientist – Retail & Media Insights" at bounding box center [228, 92] width 240 height 9
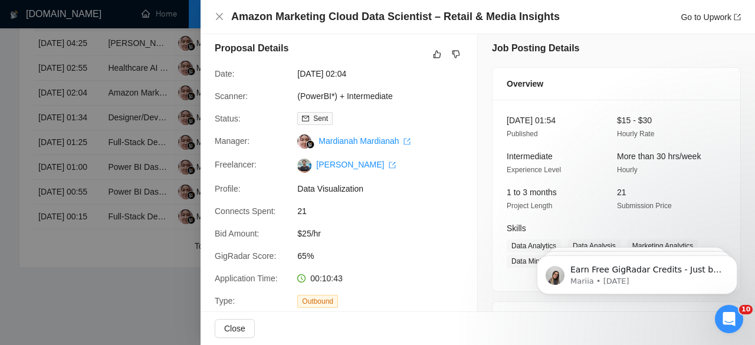
click at [148, 141] on div at bounding box center [377, 172] width 755 height 345
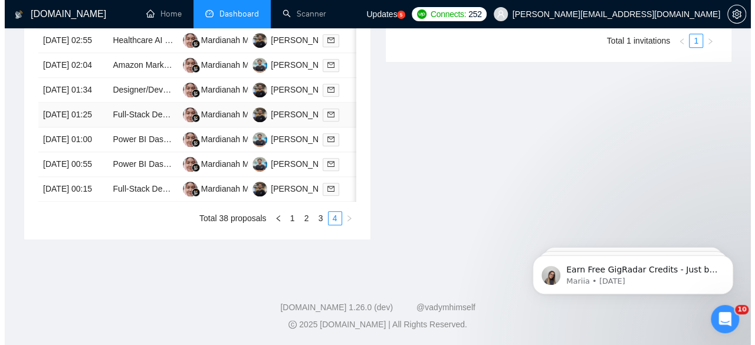
scroll to position [604, 0]
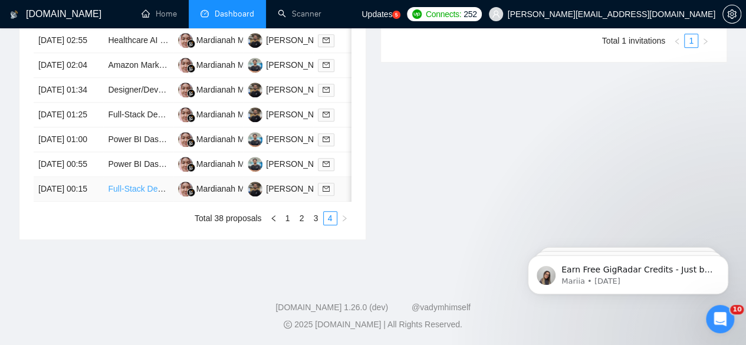
click at [139, 194] on link "Full-Stack Developer (JavaScript, TypeScript, React, Next.js, Node.js, Supabase…" at bounding box center [281, 188] width 346 height 9
